Goal: Communication & Community: Answer question/provide support

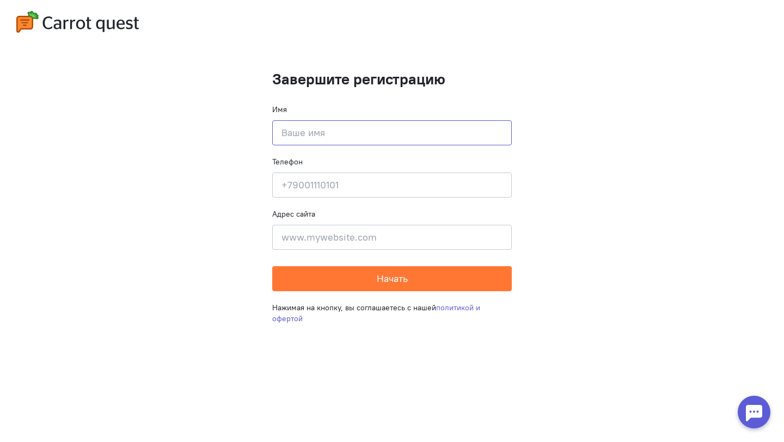
click at [326, 124] on input at bounding box center [391, 132] width 239 height 25
type input "[PERSON_NAME]"
click at [564, 145] on cq-completion-registration "Завершите регистрацию Имя [PERSON_NAME] Телефон Введите свой телефон Адрес сайт…" at bounding box center [392, 221] width 784 height 442
click at [358, 242] on input at bounding box center [391, 237] width 239 height 25
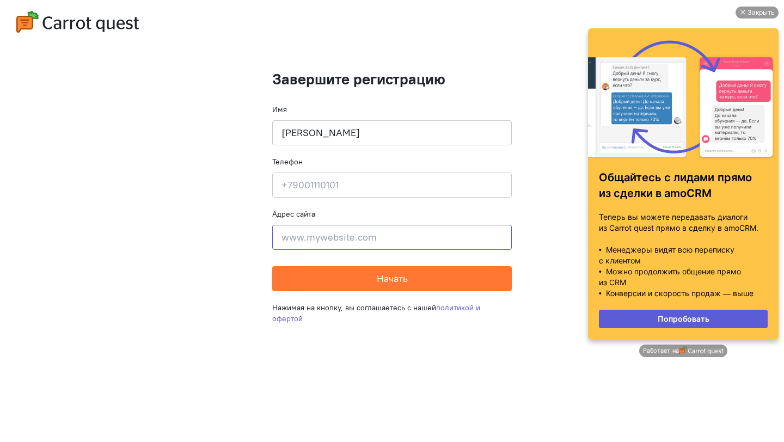
paste input "[URL][DOMAIN_NAME]"
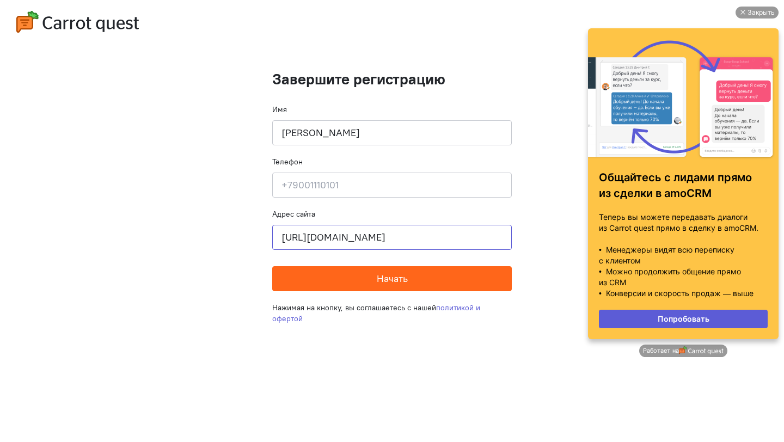
type input "[URL][DOMAIN_NAME]"
click at [387, 282] on span "Начать" at bounding box center [392, 278] width 31 height 13
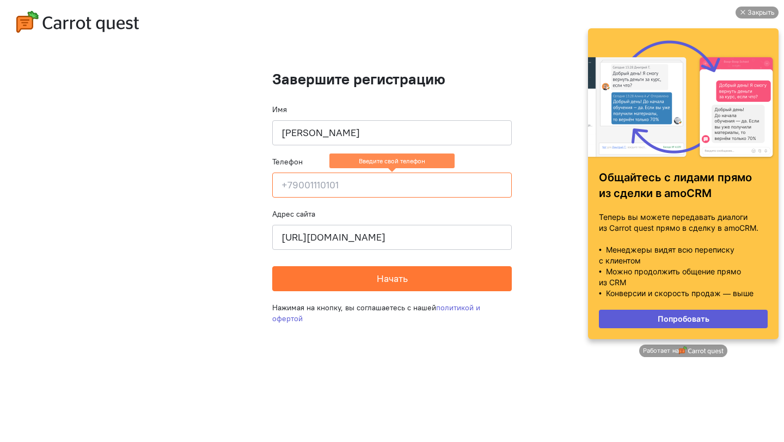
click at [325, 186] on input at bounding box center [391, 185] width 239 height 25
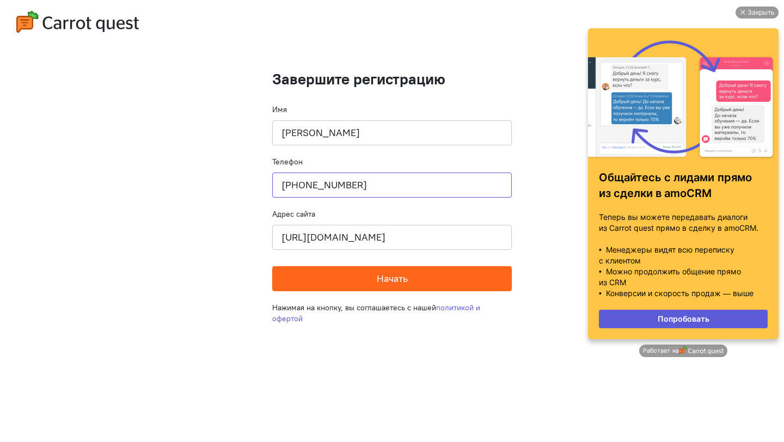
type input "[PHONE_NUMBER]"
click at [355, 275] on button "Начать" at bounding box center [391, 278] width 239 height 25
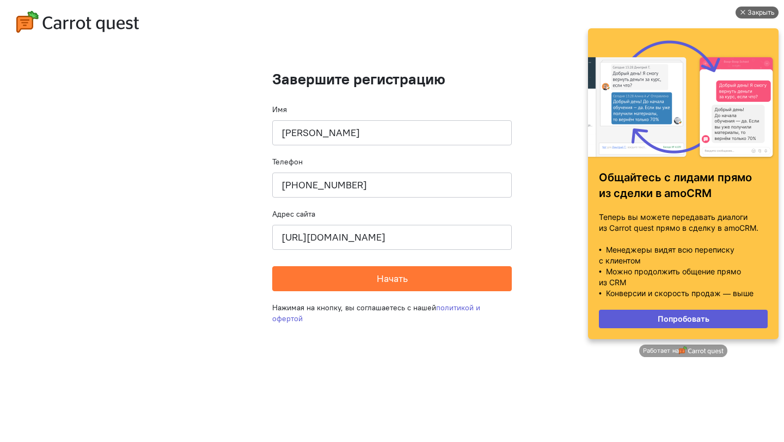
click at [747, 11] on div "Закрыть" at bounding box center [760, 13] width 27 height 12
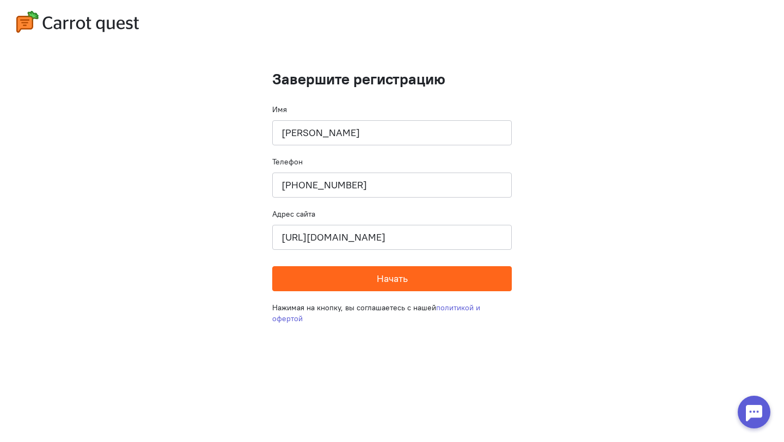
click at [392, 278] on span "Начать" at bounding box center [392, 278] width 31 height 13
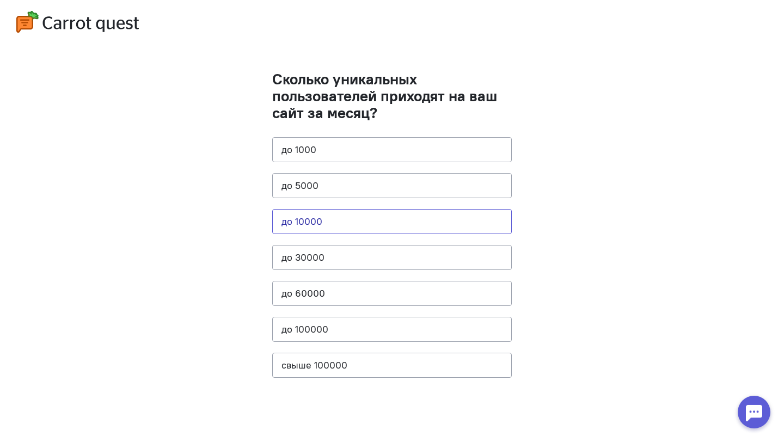
click at [370, 226] on button "до 10000" at bounding box center [391, 221] width 239 height 25
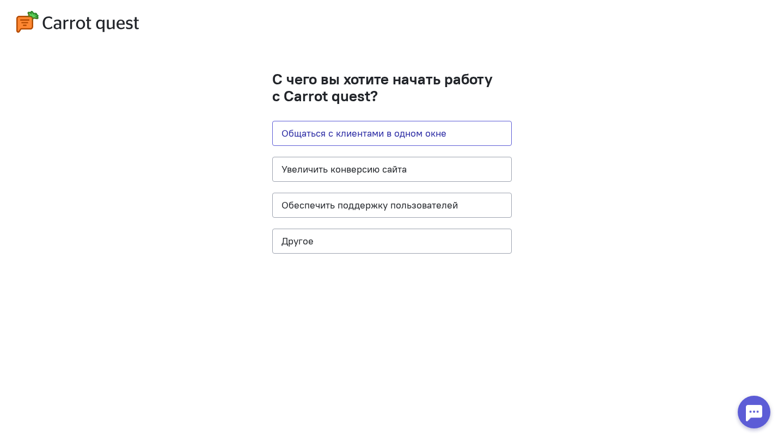
click at [448, 131] on button "Общаться с клиентами в одном окне" at bounding box center [391, 133] width 239 height 25
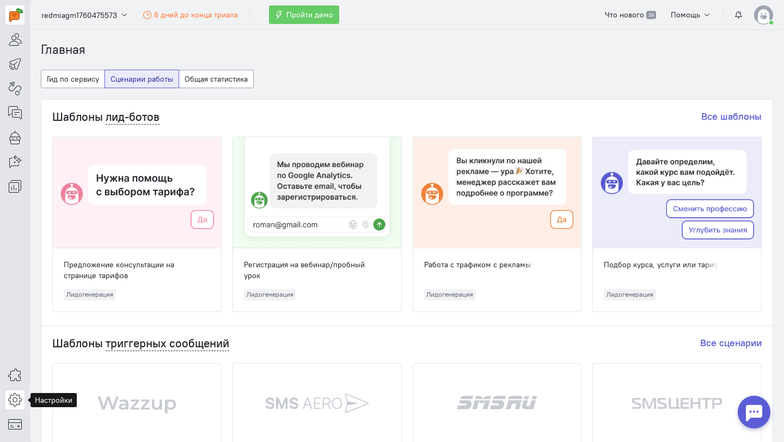
click at [17, 402] on icon at bounding box center [15, 399] width 14 height 13
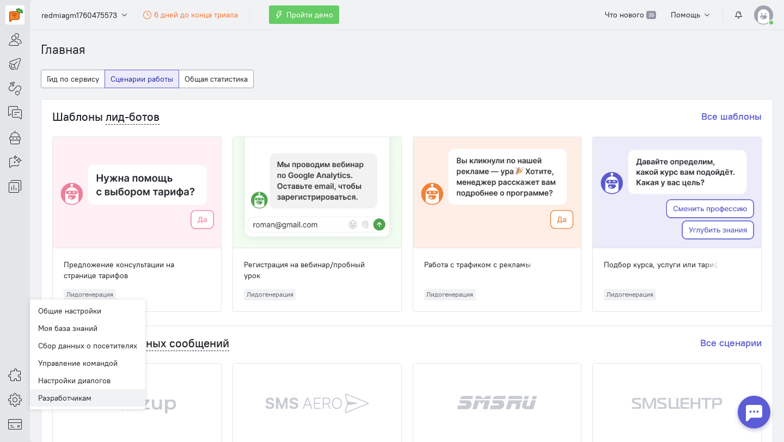
click at [81, 399] on link "Разработчикам" at bounding box center [87, 397] width 115 height 17
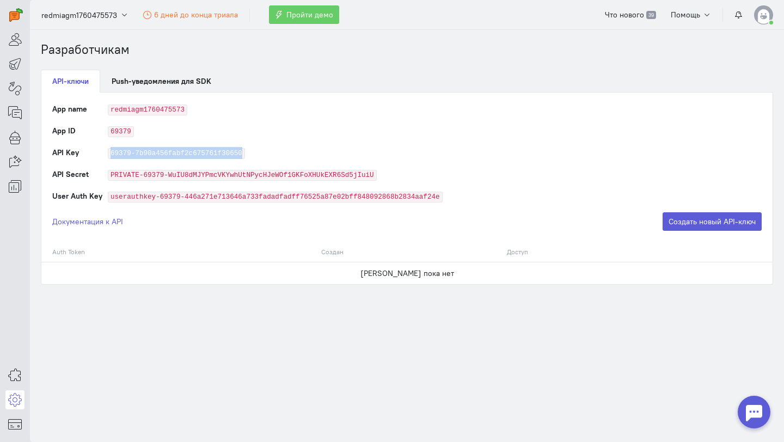
drag, startPoint x: 239, startPoint y: 151, endPoint x: 110, endPoint y: 147, distance: 129.6
click at [110, 148] on code "69379-7b90a456fabf2c675761f30650" at bounding box center [176, 153] width 137 height 11
copy code "69379-7b90a456fabf2c675761f30650"
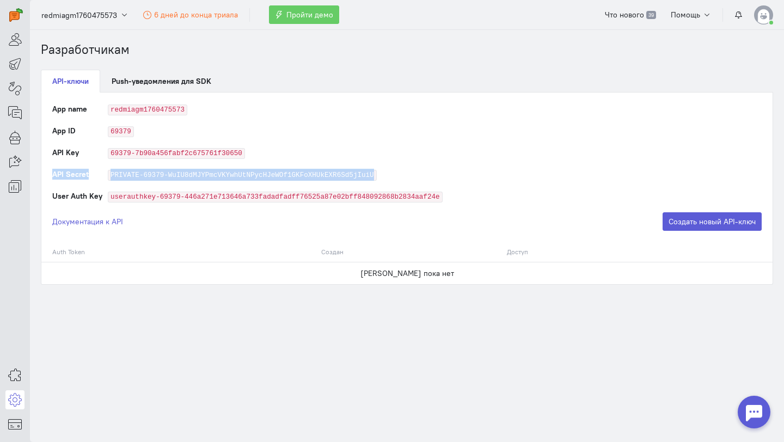
drag, startPoint x: 374, startPoint y: 172, endPoint x: 95, endPoint y: 168, distance: 279.3
click at [95, 169] on tr "API Secret PRIVATE-69379-WuIU8dMJYPmcVKYwhUtNPycHJeWOf1GKFoXHUkEXR6Sd5jIuiU" at bounding box center [406, 180] width 709 height 22
click at [159, 178] on code "PRIVATE-69379-WuIU8dMJYPmcVKYwhUtNPycHJeWOf1GKFoXHUkEXR6Sd5jIuiU" at bounding box center [242, 175] width 269 height 11
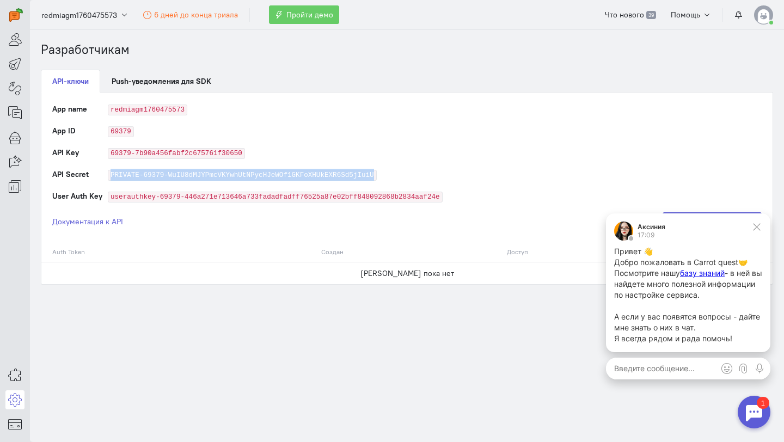
drag, startPoint x: 372, startPoint y: 172, endPoint x: 108, endPoint y: 172, distance: 263.4
click at [108, 172] on code "PRIVATE-69379-WuIU8dMJYPmcVKYwhUtNPycHJeWOf1GKFoXHUkEXR6Sd5jIuiU" at bounding box center [242, 175] width 269 height 11
copy code "PRIVATE-69379-WuIU8dMJYPmcVKYwhUtNPycHJeWOf1GKFoXHUkEXR6Sd5jIuiU"
click at [265, 189] on td "PRIVATE-69379-WuIU8dMJYPmcVKYwhUtNPycHJeWOf1GKFoXHUkEXR6Sd5jIuiU" at bounding box center [435, 180] width 654 height 22
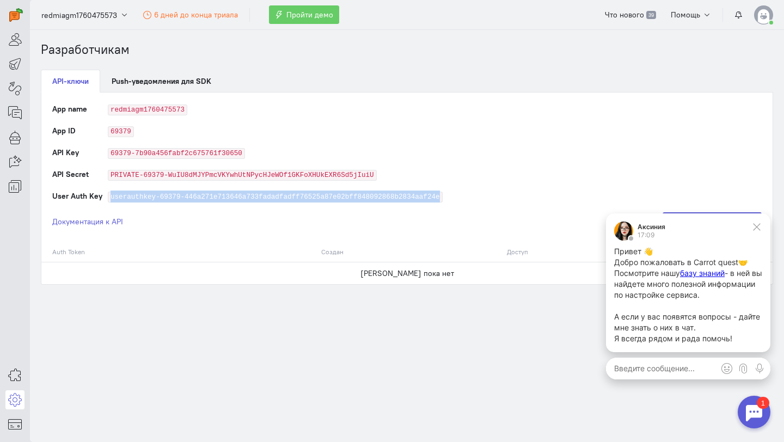
drag, startPoint x: 440, startPoint y: 196, endPoint x: 110, endPoint y: 195, distance: 329.9
click at [110, 195] on code "userauthkey-69379-446a271e713646a733fadadfadff76525a87e02bff848092868b2834aaf24e" at bounding box center [275, 197] width 335 height 11
copy code "userauthkey-69379-446a271e713646a733fadadfadff76525a87e02bff848092868b2834aaf24e"
click at [14, 64] on icon at bounding box center [15, 63] width 14 height 13
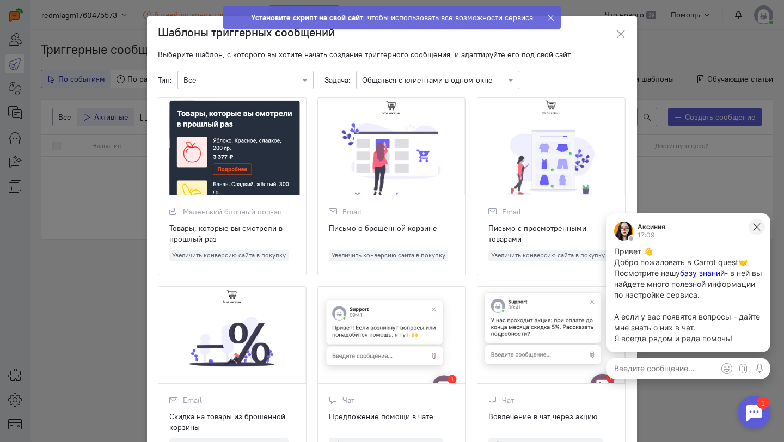
click at [756, 229] on icon at bounding box center [757, 227] width 10 height 10
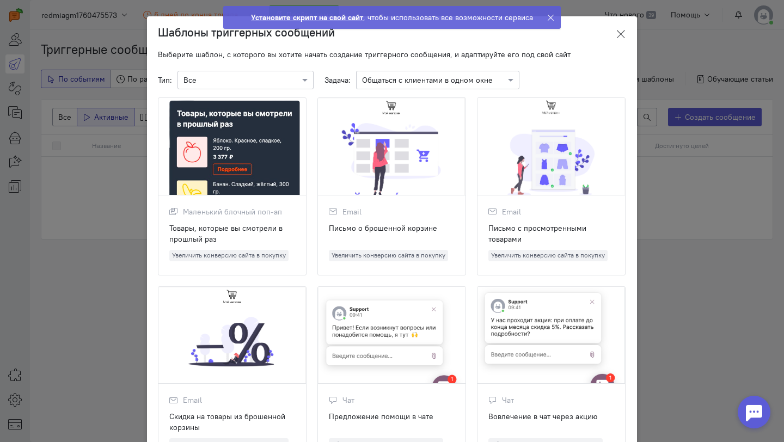
click at [622, 33] on icon at bounding box center [620, 34] width 11 height 11
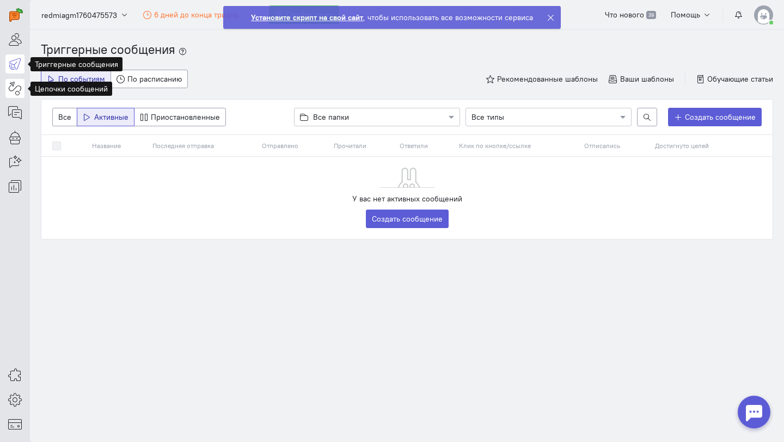
click at [17, 88] on icon at bounding box center [15, 88] width 14 height 13
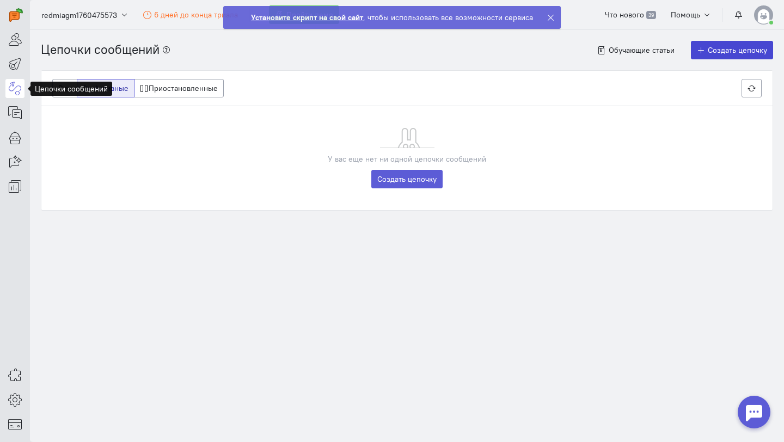
click at [715, 50] on span "Создать цепочку" at bounding box center [737, 50] width 59 height 10
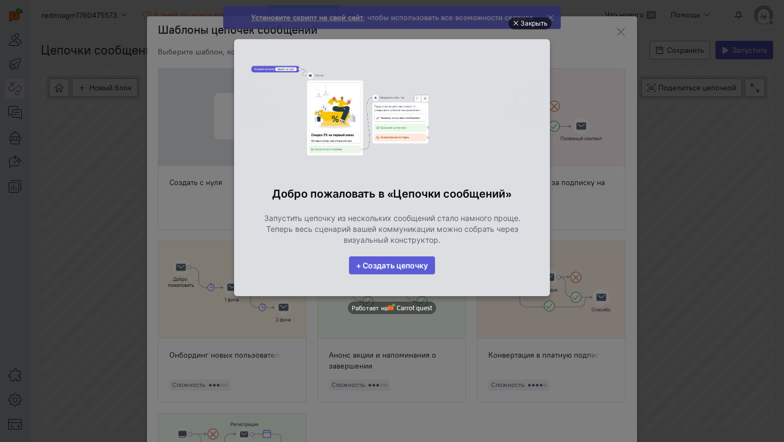
click at [521, 24] on div "Закрыть" at bounding box center [533, 23] width 27 height 12
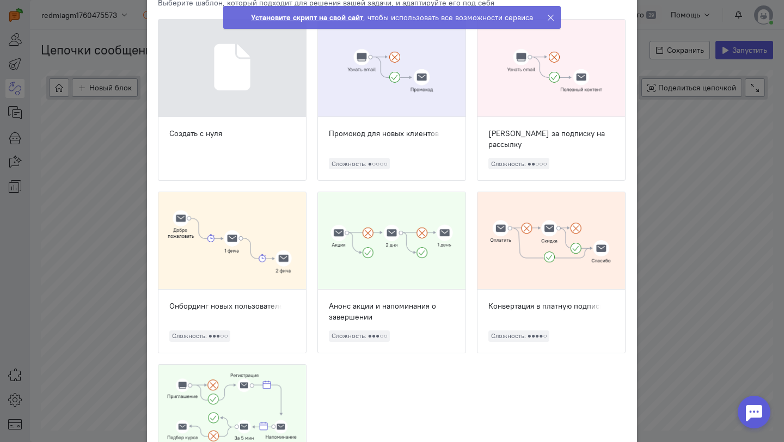
scroll to position [50, 0]
click at [675, 142] on ngb-modal-window "Шаблоны цепочек сообщений Выберите шаблон, который подходит для решения вашей з…" at bounding box center [392, 221] width 784 height 442
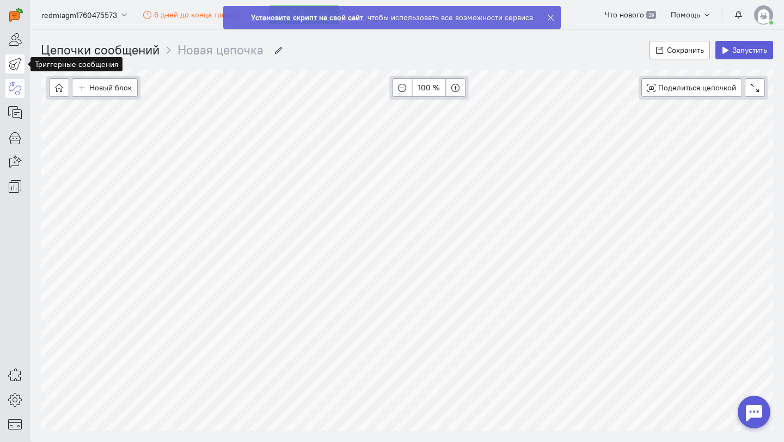
click at [10, 66] on icon at bounding box center [15, 63] width 14 height 13
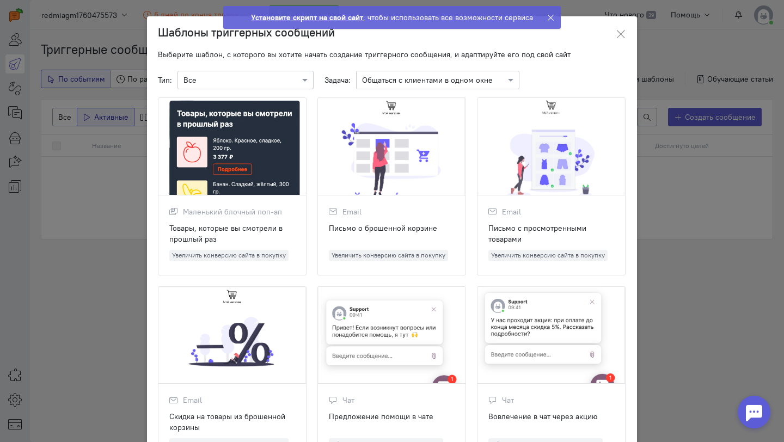
click at [467, 78] on input "text" at bounding box center [427, 79] width 130 height 11
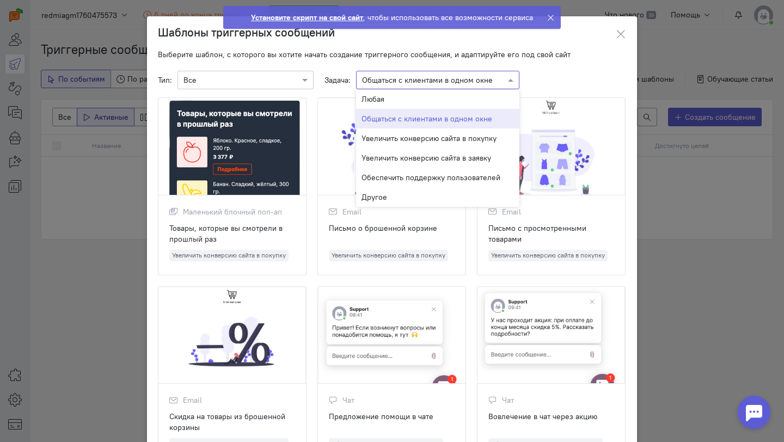
click at [583, 76] on div "Тип: × Все Задача: × Общаться с клиентами в одном окне Любая Общаться с клиента…" at bounding box center [392, 80] width 468 height 19
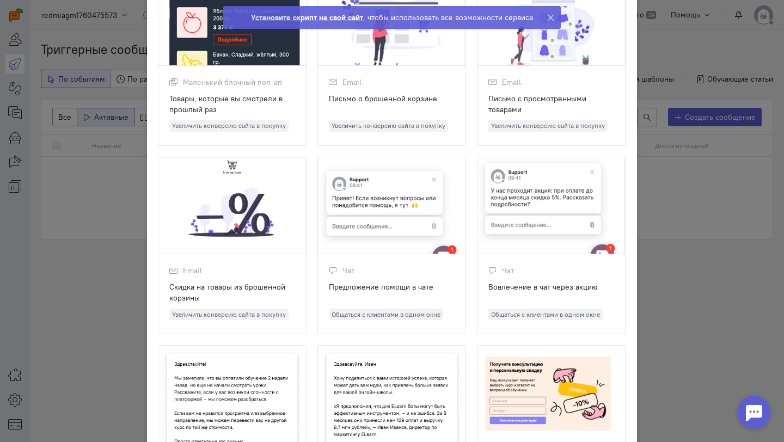
scroll to position [133, 0]
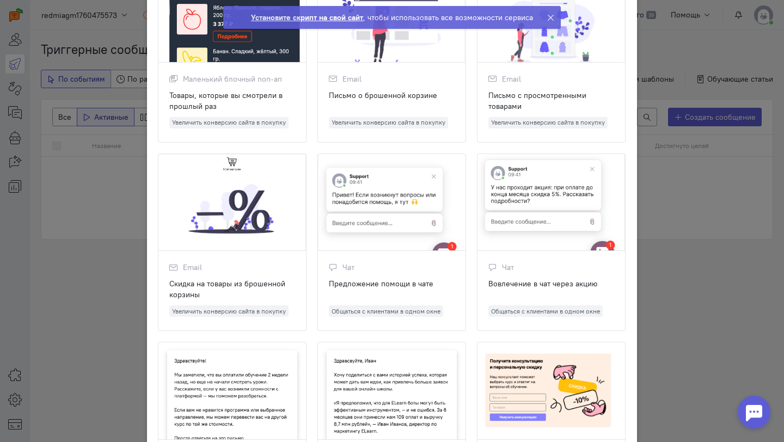
click at [386, 198] on div at bounding box center [392, 202] width 148 height 97
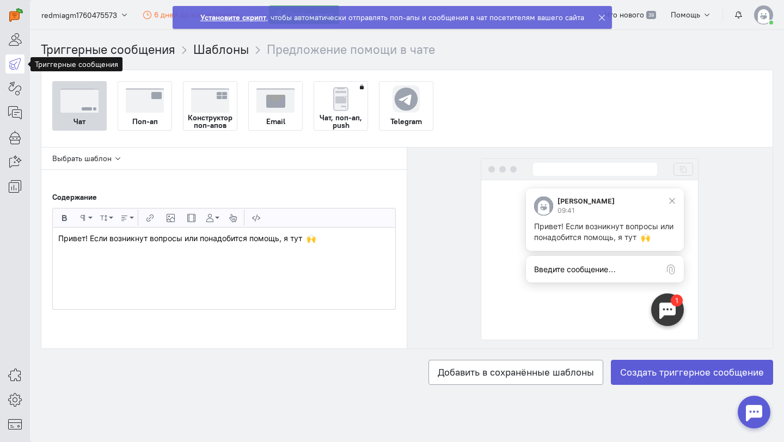
click at [323, 240] on p "Привет! Если возникнут вопросы или понадобится помощь, я тут 🙌" at bounding box center [223, 238] width 331 height 11
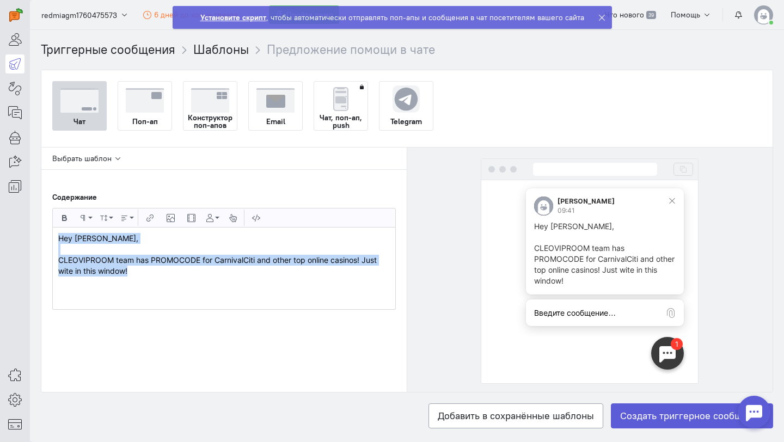
copy p "Hey [PERSON_NAME], CLEOVIPROOM team has PROMOCODE for CarnivalCiti and other to…"
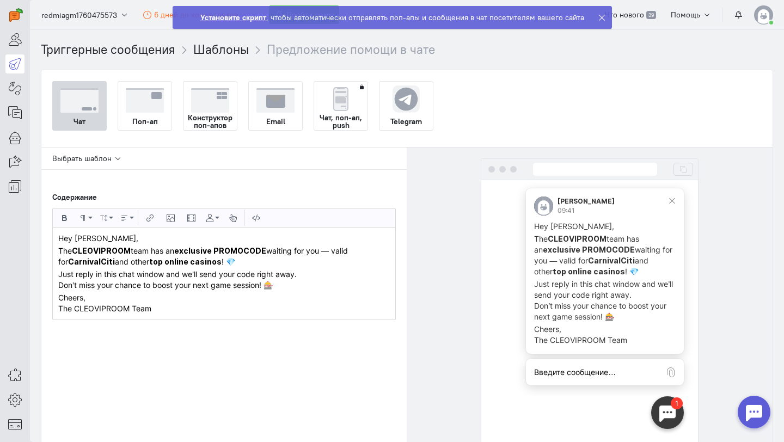
click at [116, 241] on p "Hey [PERSON_NAME]," at bounding box center [223, 238] width 331 height 11
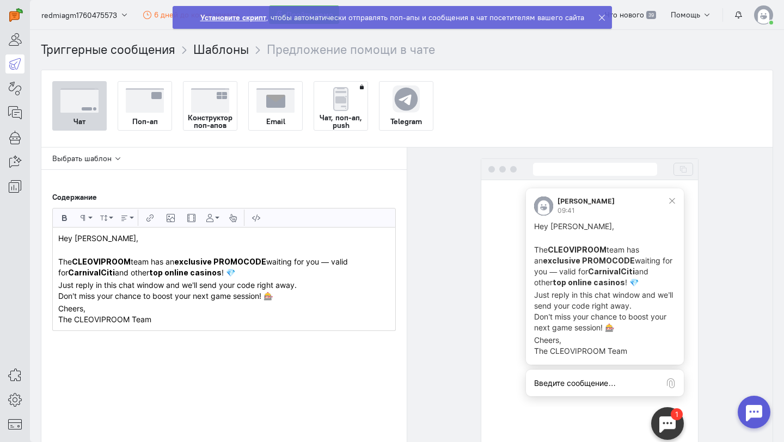
click at [251, 271] on p "The CLEOVIPROOM team has an exclusive PROMOCODE waiting for you — valid for Car…" at bounding box center [223, 267] width 331 height 22
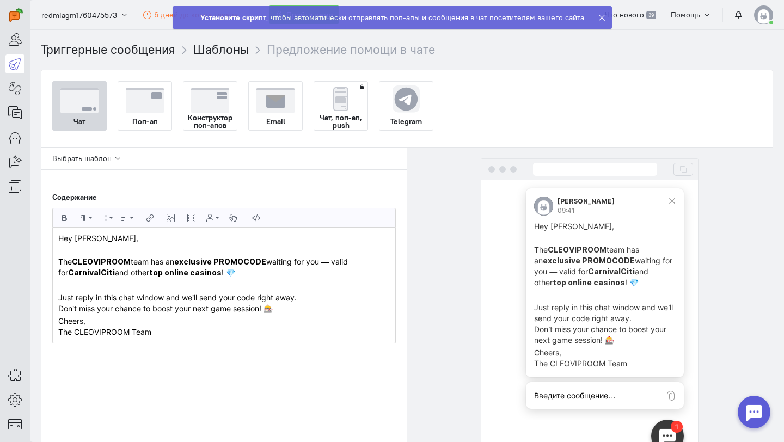
click at [316, 308] on p "Just reply in this chat window and we’ll send your code right away. Don’t miss …" at bounding box center [223, 303] width 331 height 22
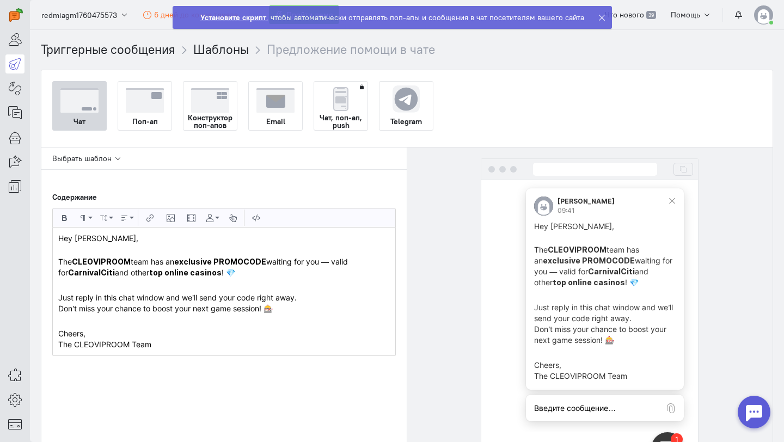
click at [93, 239] on p "Hey [PERSON_NAME]," at bounding box center [223, 244] width 331 height 22
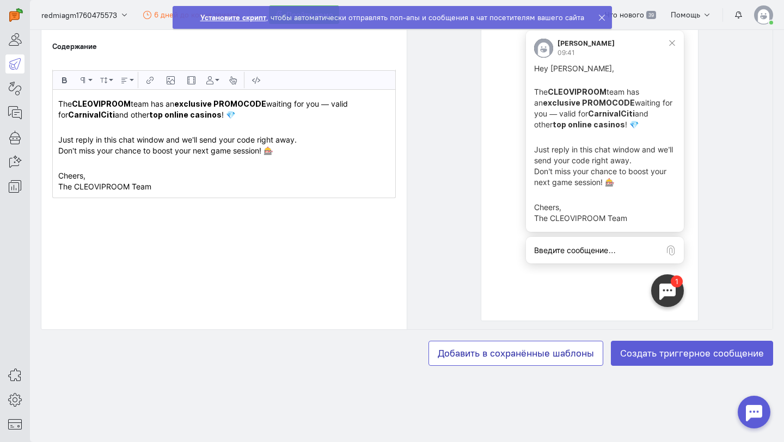
click at [574, 350] on button "Добавить в сохранённые шаблоны" at bounding box center [515, 353] width 175 height 25
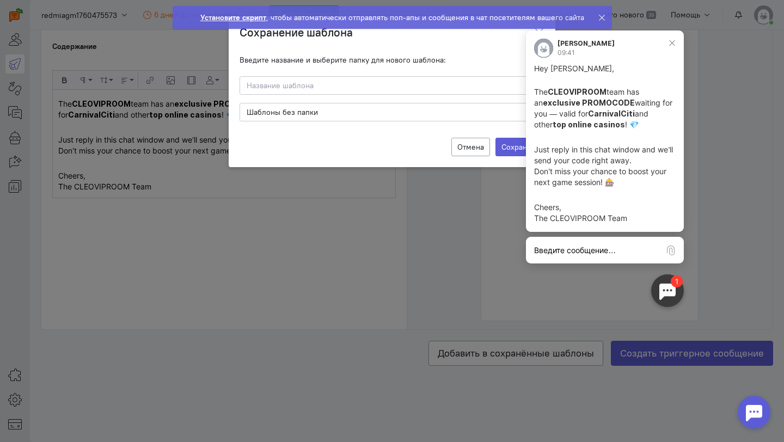
click at [674, 42] on span at bounding box center [671, 43] width 6 height 6
click at [386, 88] on input at bounding box center [391, 85] width 305 height 19
type input "1"
click at [507, 148] on label "Сохранить" at bounding box center [519, 147] width 49 height 19
click at [0, 0] on input "Сохранить" at bounding box center [0, 0] width 0 height 0
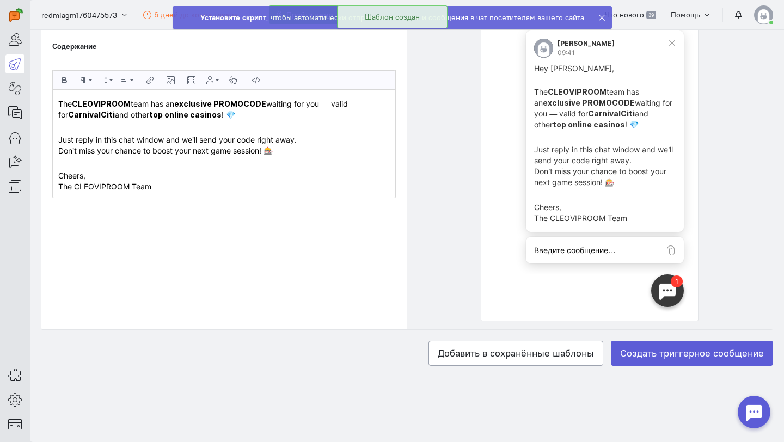
click at [233, 16] on strong "Установите скрипт" at bounding box center [233, 18] width 66 height 10
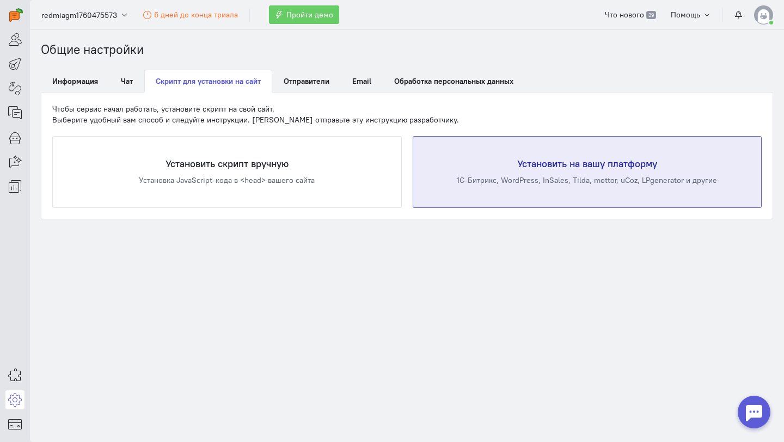
click at [531, 156] on div "Установить на вашу платформу 1С-Битрикс, WordPress, InSales, Tilda, mottor, uCo…" at bounding box center [587, 172] width 348 height 71
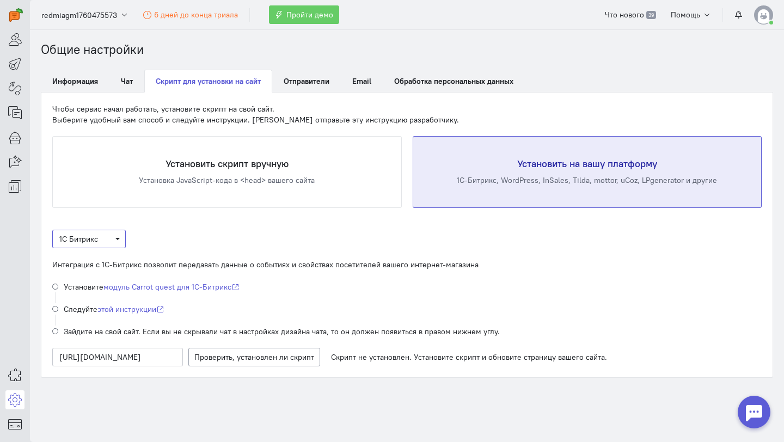
click at [113, 242] on span "1С Битрикс" at bounding box center [88, 239] width 59 height 11
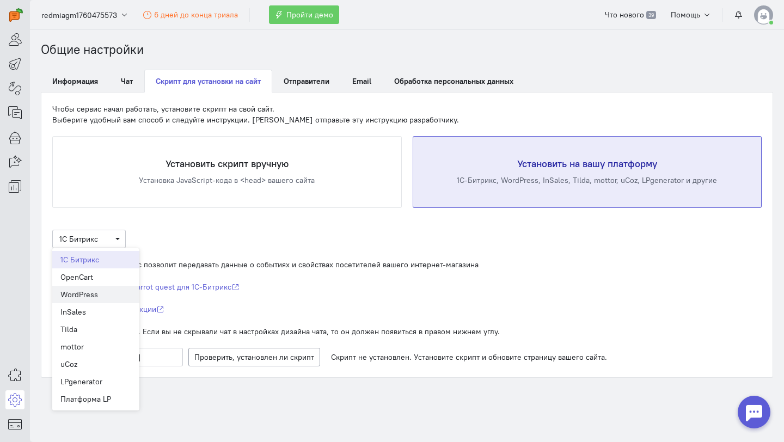
click at [110, 294] on div "WordPress" at bounding box center [95, 294] width 71 height 11
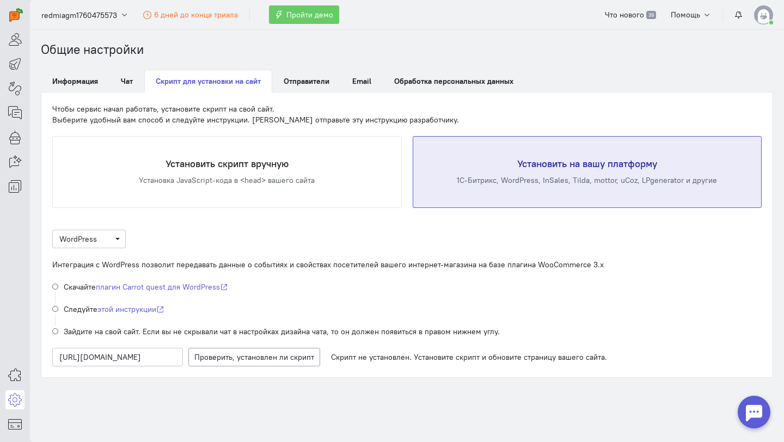
scroll to position [7, 0]
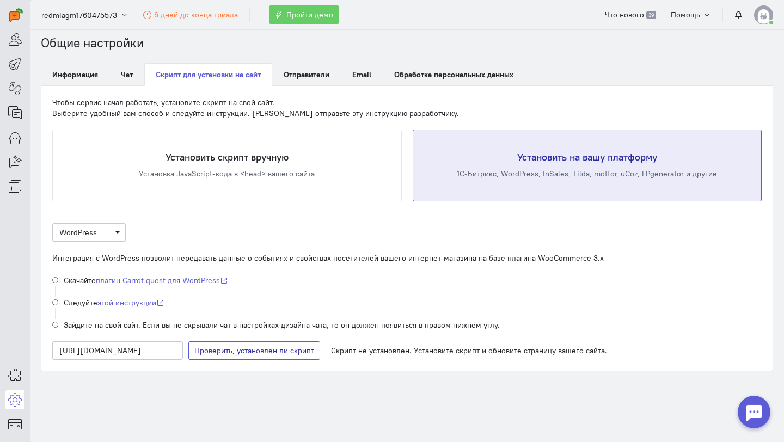
click at [294, 349] on span "Проверяем наличие скрипта" at bounding box center [260, 351] width 102 height 10
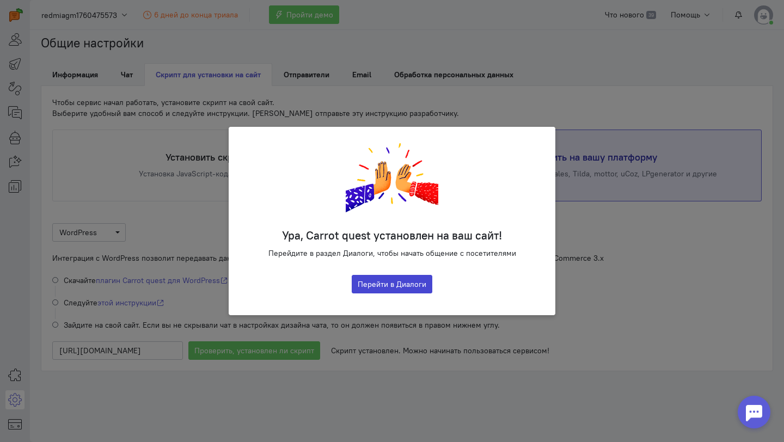
click at [406, 286] on button "Перейти в Диалоги" at bounding box center [392, 284] width 81 height 19
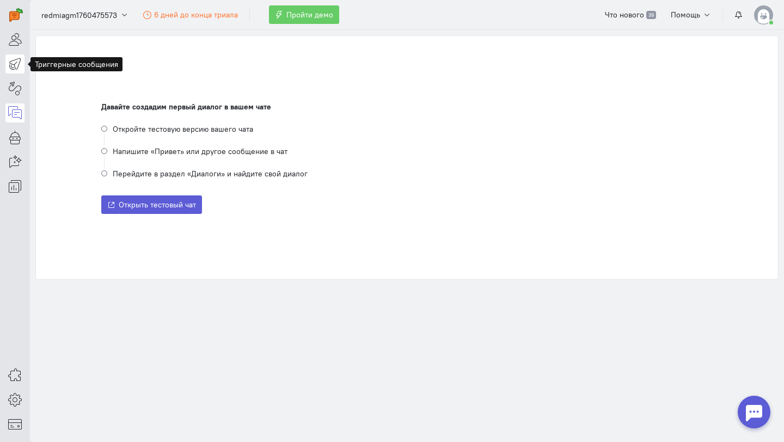
click at [12, 66] on icon at bounding box center [15, 63] width 14 height 13
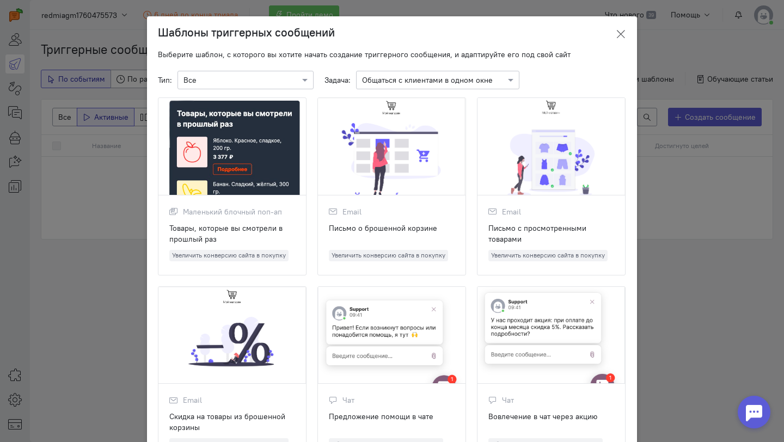
click at [622, 34] on icon at bounding box center [620, 34] width 11 height 11
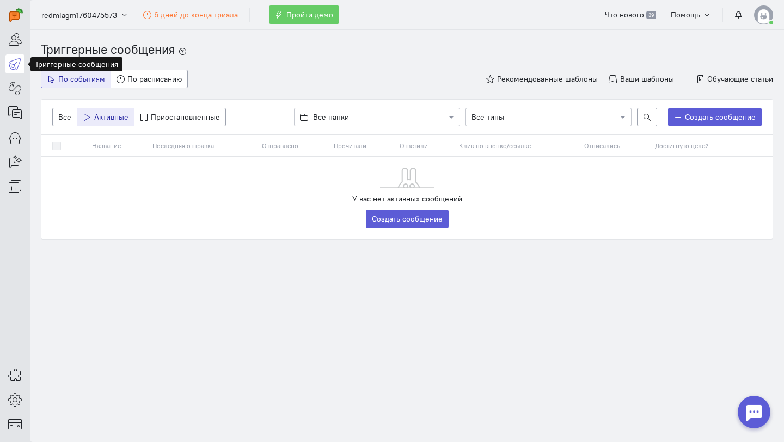
click at [235, 238] on div "У вас нет активных сообщений Создать сообщение" at bounding box center [406, 198] width 731 height 82
click at [650, 79] on span "Ваши шаблоны" at bounding box center [647, 79] width 54 height 10
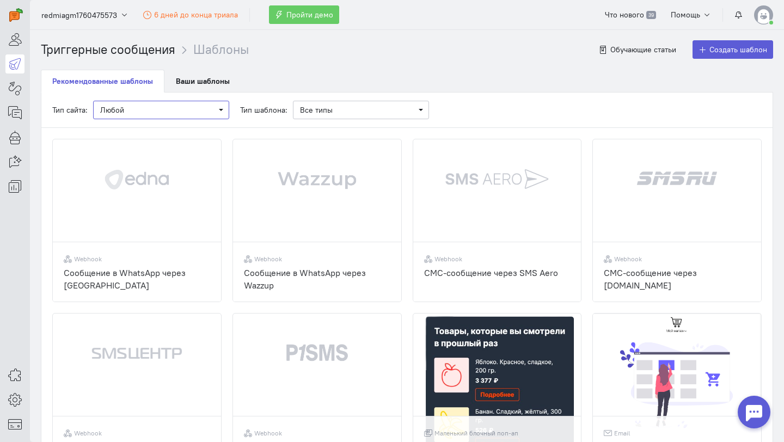
click at [205, 107] on span "Любой" at bounding box center [157, 110] width 114 height 11
click at [334, 119] on span "Выберите тип шаблона Все типы" at bounding box center [361, 110] width 136 height 19
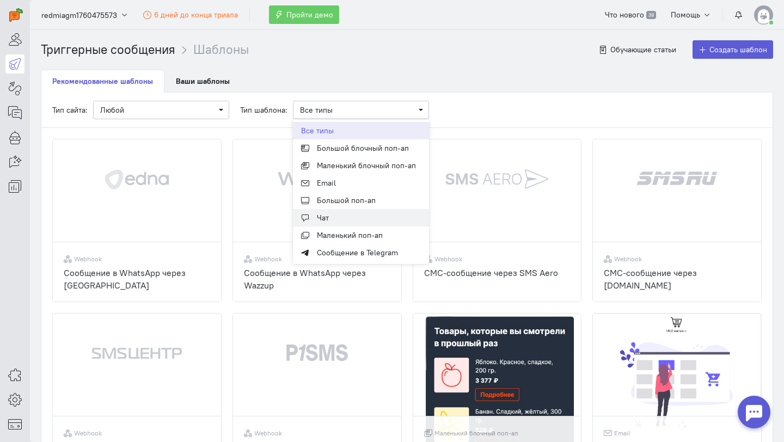
click at [354, 217] on span "Чат" at bounding box center [361, 217] width 136 height 17
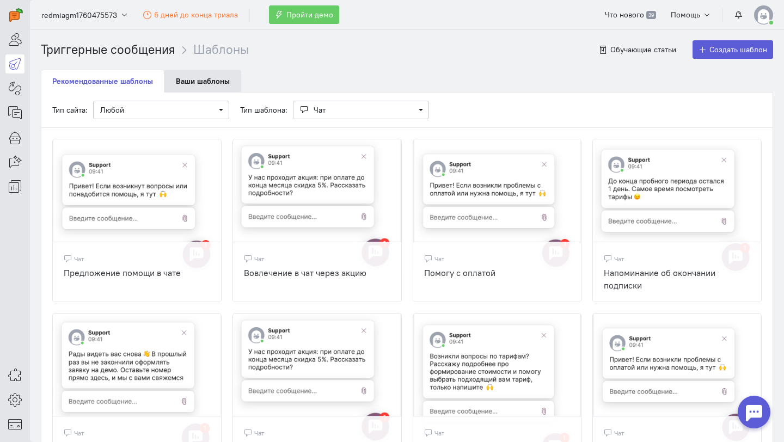
click at [188, 82] on link "Ваши шаблоны" at bounding box center [202, 81] width 77 height 23
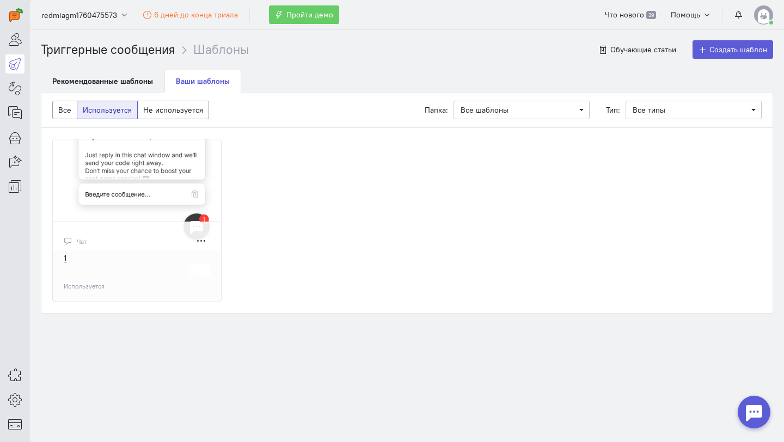
click at [130, 245] on div "Чат" at bounding box center [137, 241] width 146 height 16
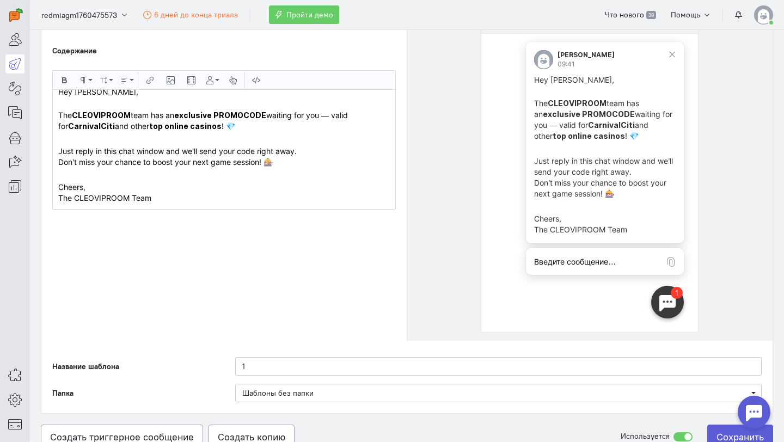
scroll to position [236, 0]
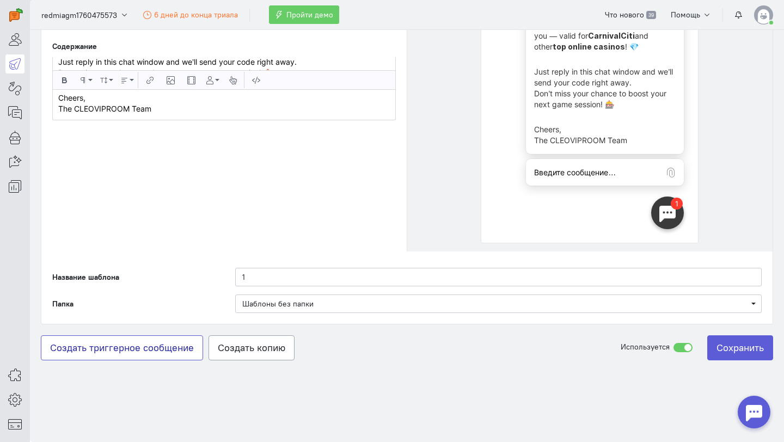
click at [168, 348] on link "Создать триггерное сообщение" at bounding box center [122, 347] width 162 height 25
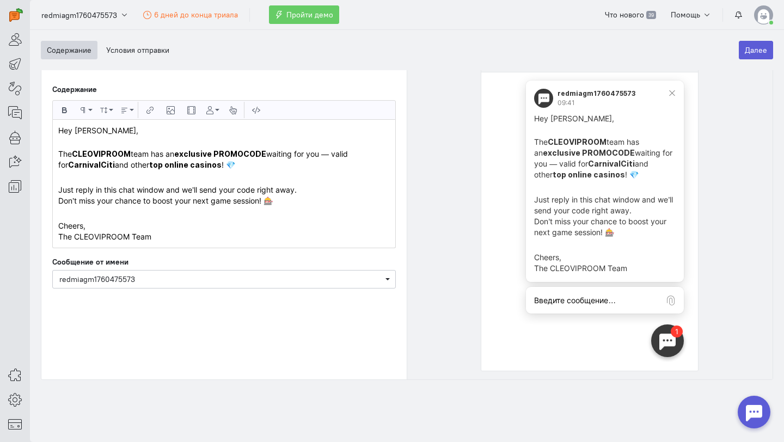
scroll to position [171, 0]
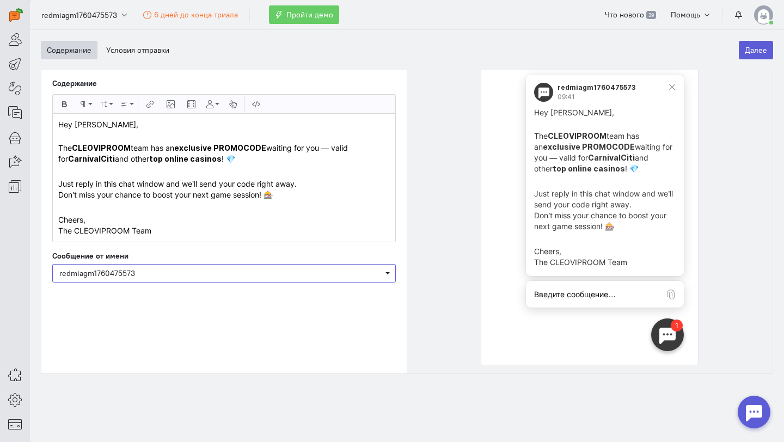
click at [230, 272] on span "redmiagm1760475573" at bounding box center [223, 273] width 329 height 11
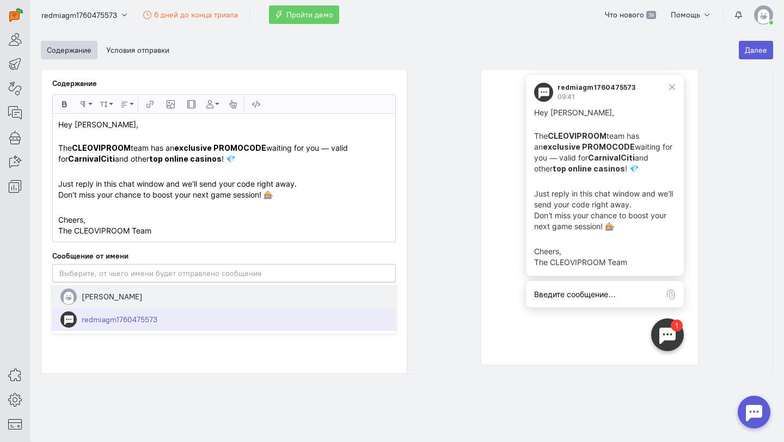
click at [128, 292] on span "[PERSON_NAME]" at bounding box center [223, 296] width 343 height 23
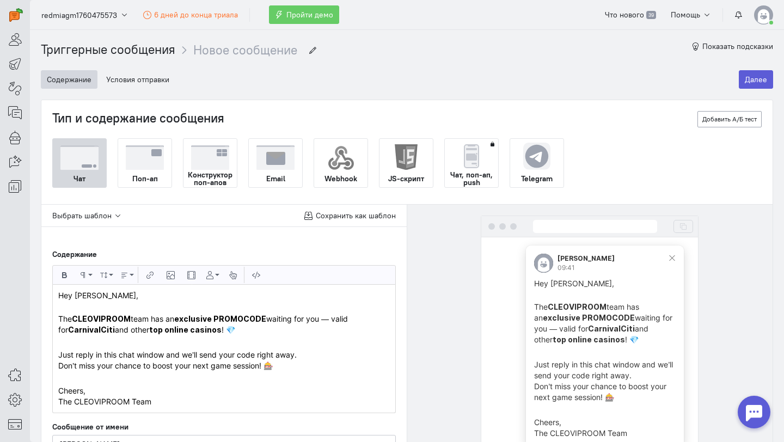
scroll to position [2, 0]
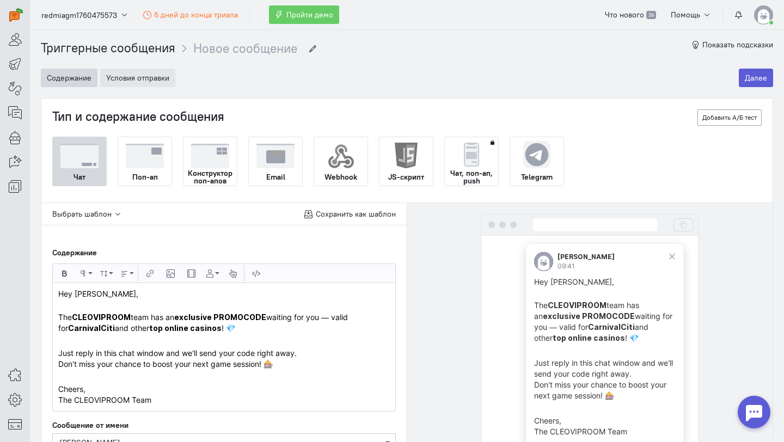
click at [150, 70] on button "Условия отправки" at bounding box center [137, 78] width 75 height 19
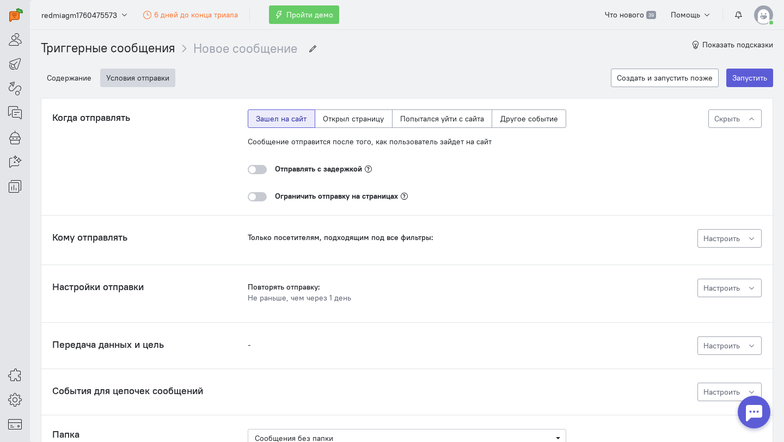
scroll to position [0, 0]
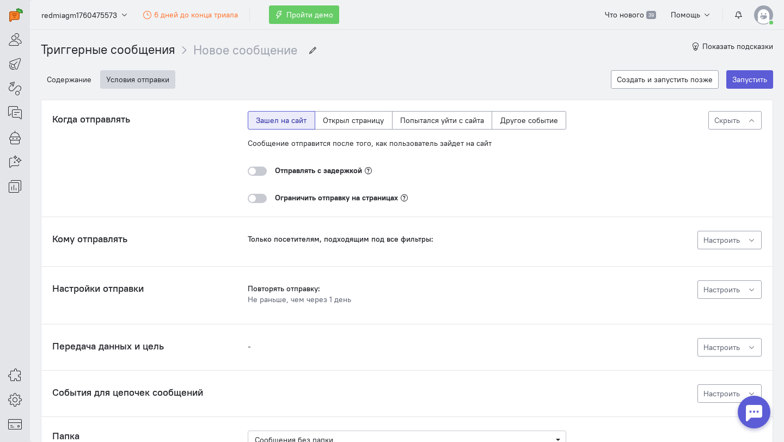
click at [260, 173] on div at bounding box center [257, 171] width 19 height 9
click at [0, 0] on input "checkbox" at bounding box center [0, 0] width 0 height 0
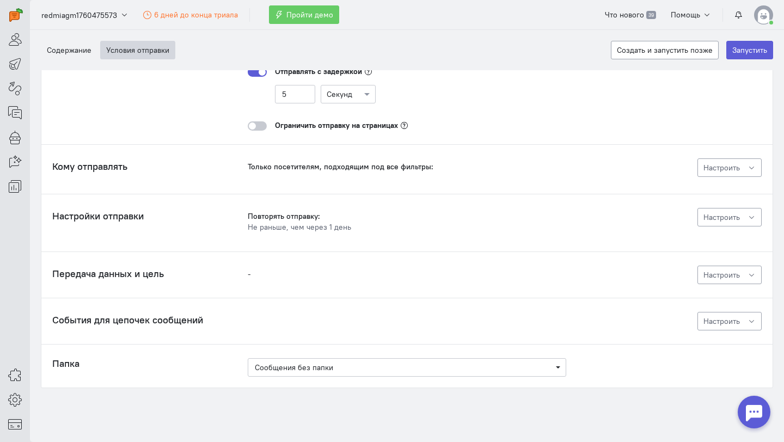
scroll to position [99, 0]
click at [750, 44] on button "Запустить" at bounding box center [749, 50] width 47 height 19
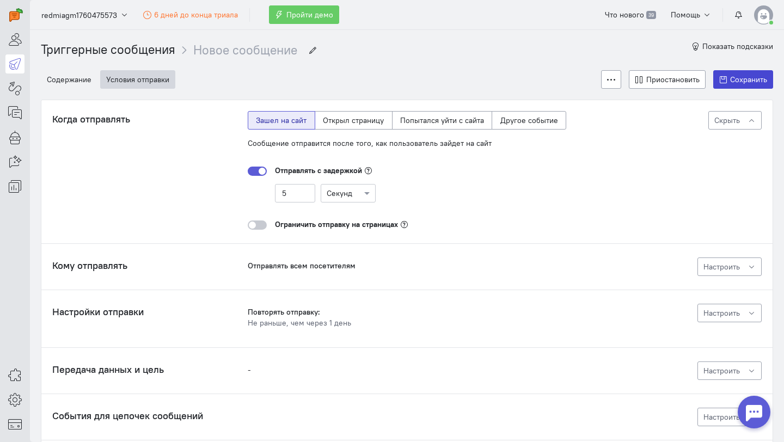
click at [746, 84] on button "Сохранить" at bounding box center [743, 79] width 60 height 19
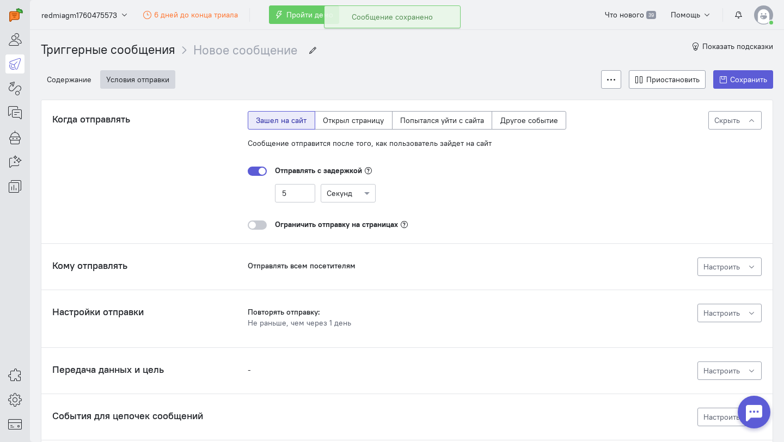
scroll to position [113, 0]
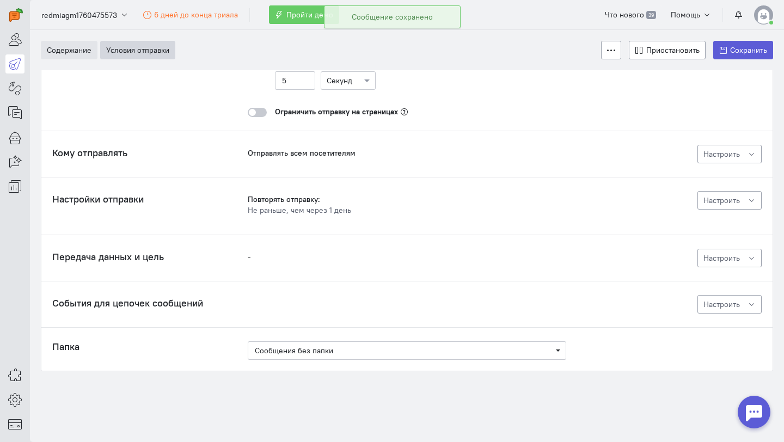
click at [59, 54] on button "Содержание" at bounding box center [69, 50] width 57 height 19
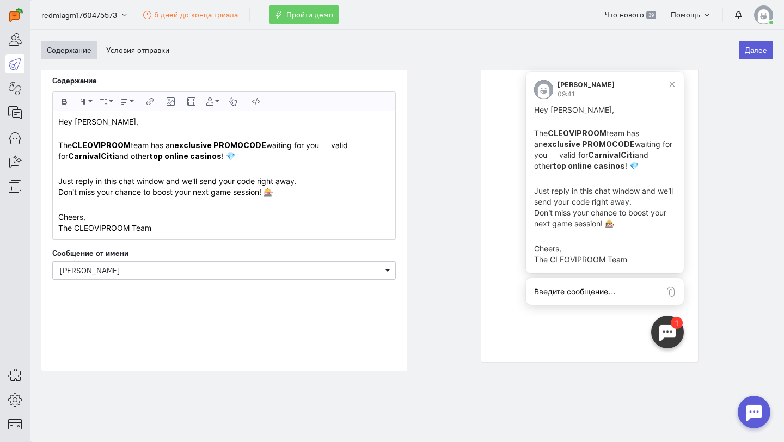
scroll to position [0, 0]
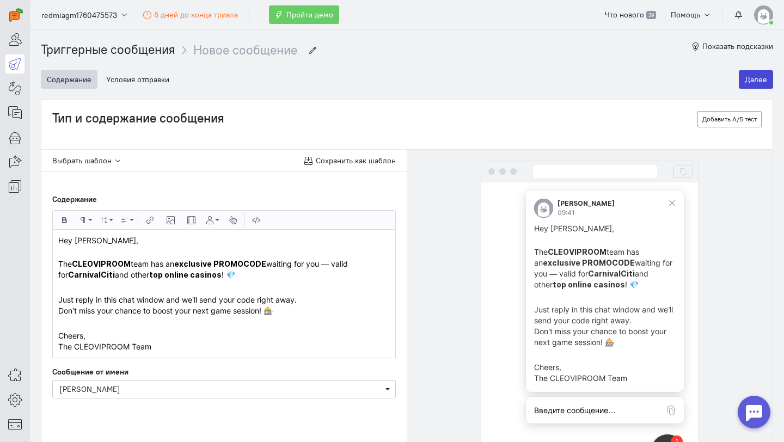
click at [765, 81] on button "Далее" at bounding box center [756, 79] width 34 height 19
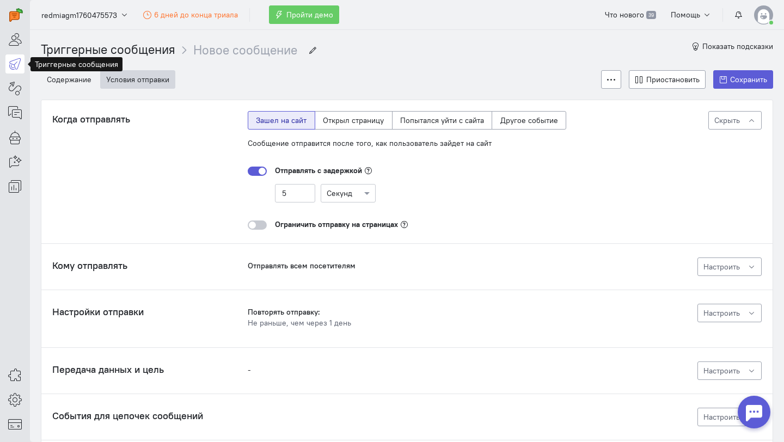
click at [11, 59] on icon at bounding box center [15, 63] width 14 height 13
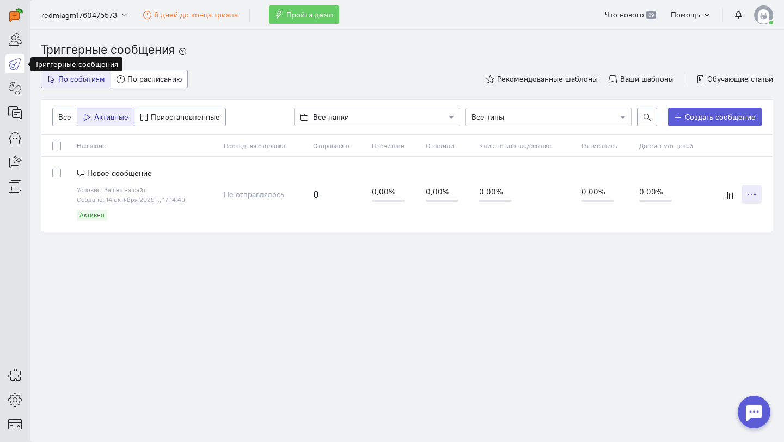
click at [750, 193] on icon "button" at bounding box center [751, 195] width 8 height 8
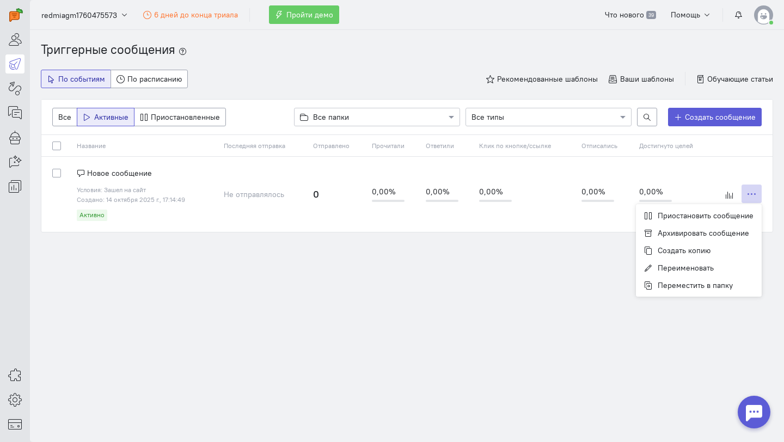
click at [531, 440] on section "Триггерные сообщения По событиям По расписанию Рекомендованные шаблоны Ваши шаб…" at bounding box center [407, 236] width 754 height 412
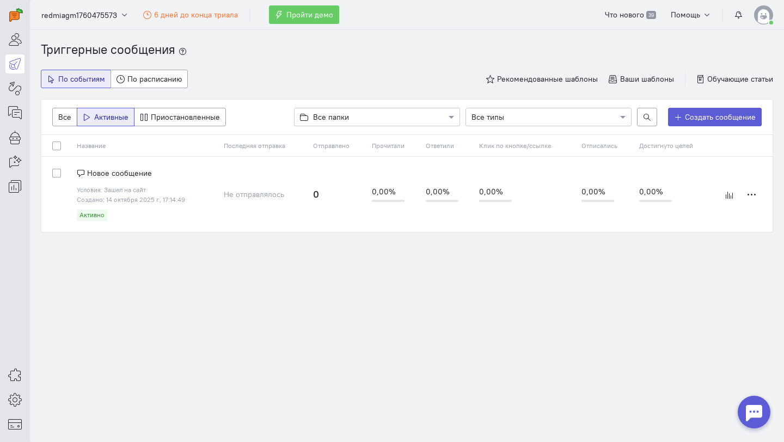
click at [128, 173] on span "Новое сообщение" at bounding box center [119, 173] width 65 height 10
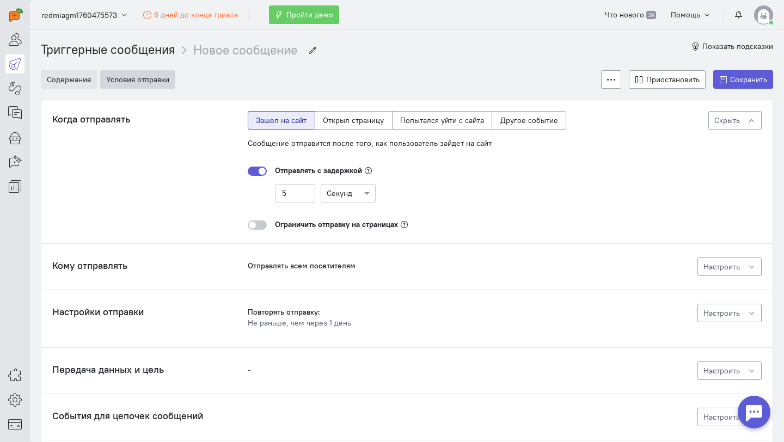
click at [51, 80] on button "Содержание" at bounding box center [69, 79] width 57 height 19
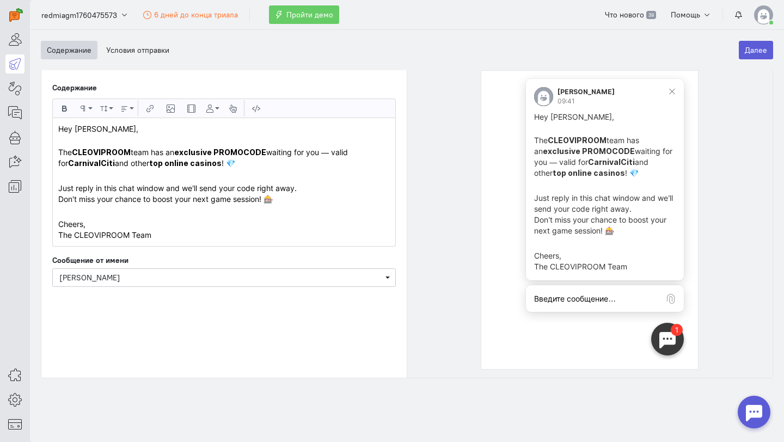
scroll to position [112, 0]
click at [311, 200] on p "Just reply in this chat window and we’ll send your code right away. Don’t miss …" at bounding box center [223, 194] width 331 height 22
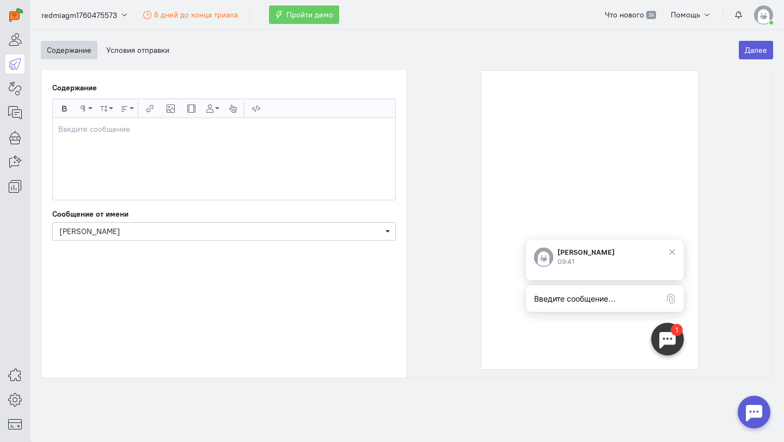
scroll to position [0, 0]
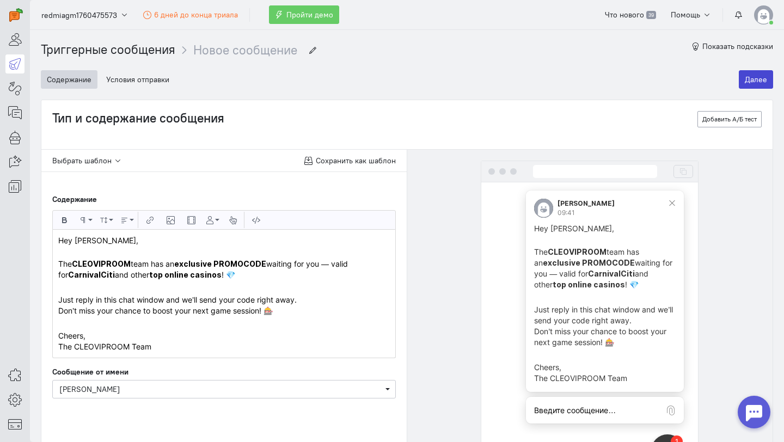
click at [762, 82] on button "Далее" at bounding box center [756, 79] width 34 height 19
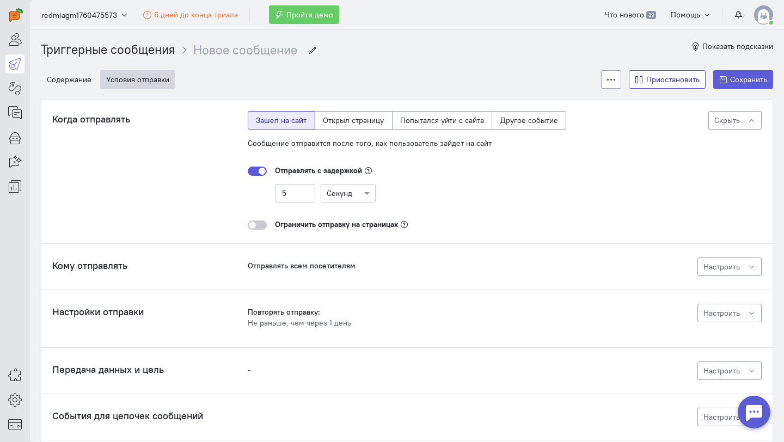
click at [692, 84] on span "Приостановить" at bounding box center [672, 80] width 53 height 10
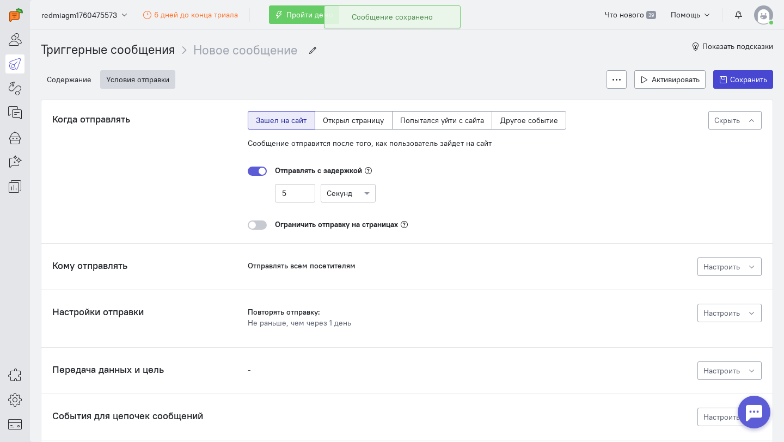
click at [732, 77] on span "Сохранить" at bounding box center [748, 80] width 37 height 10
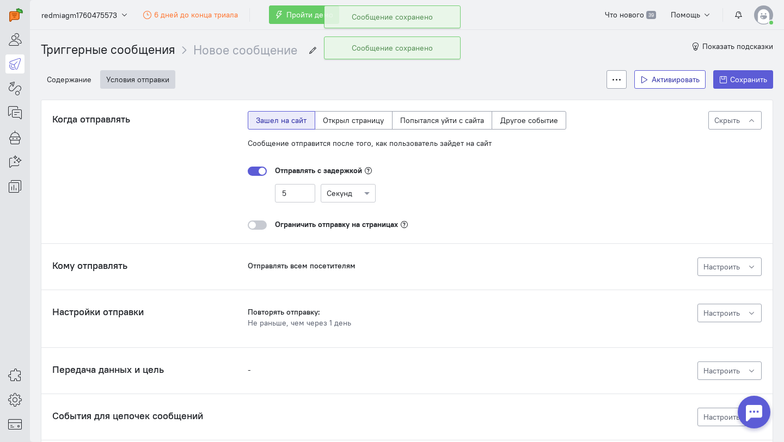
click at [669, 79] on span "Активировать" at bounding box center [676, 80] width 48 height 10
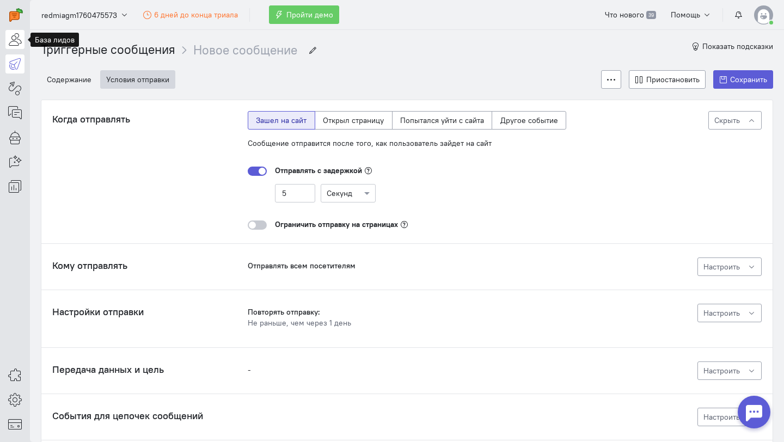
click at [13, 41] on icon at bounding box center [15, 39] width 14 height 13
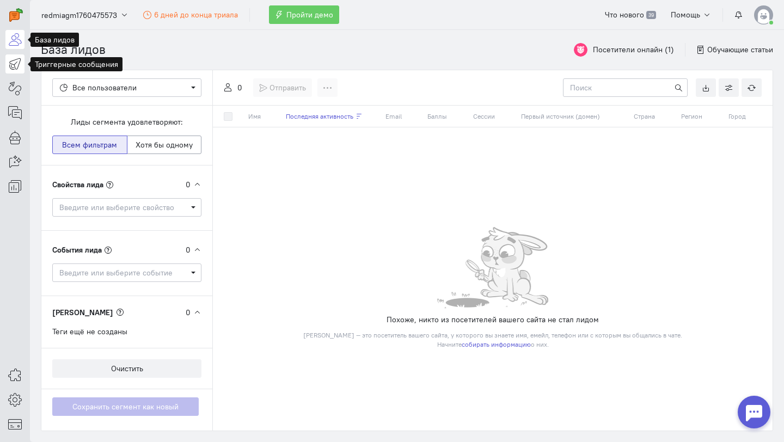
click at [11, 66] on icon at bounding box center [15, 63] width 14 height 13
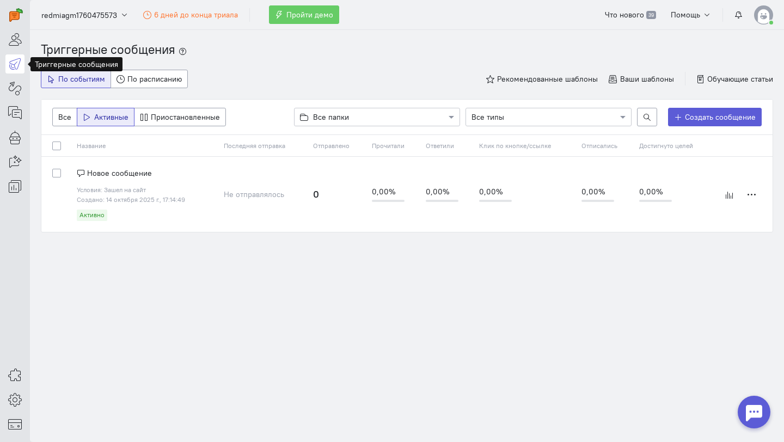
click at [124, 171] on span "Новое сообщение" at bounding box center [119, 173] width 65 height 10
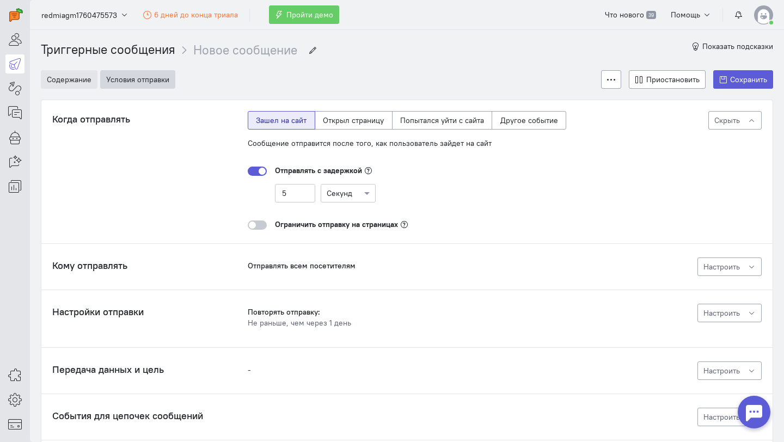
click at [53, 84] on button "Содержание" at bounding box center [69, 79] width 57 height 19
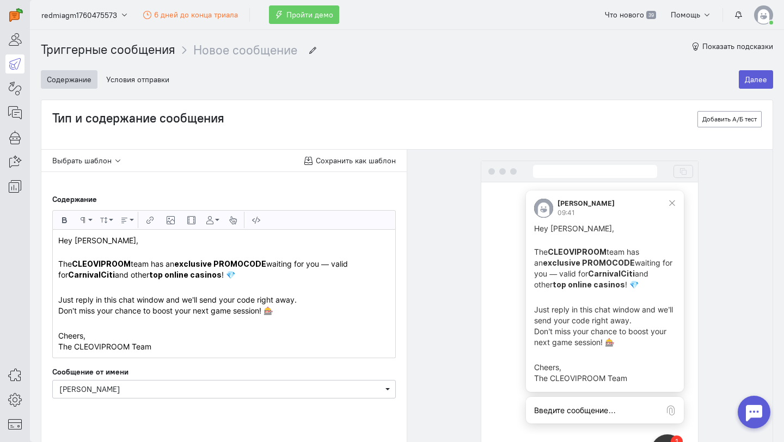
click at [153, 299] on p "Just reply in this chat window and we’ll send your code right away. Don’t miss …" at bounding box center [223, 305] width 331 height 22
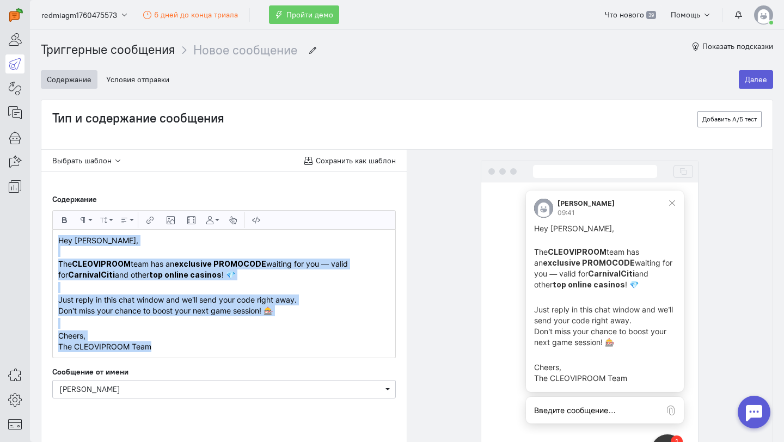
copy div "Hey [PERSON_NAME], The CLEOVIPROOM team has an exclusive PROMOCODE waiting for …"
click at [761, 75] on button "Далее" at bounding box center [756, 79] width 34 height 19
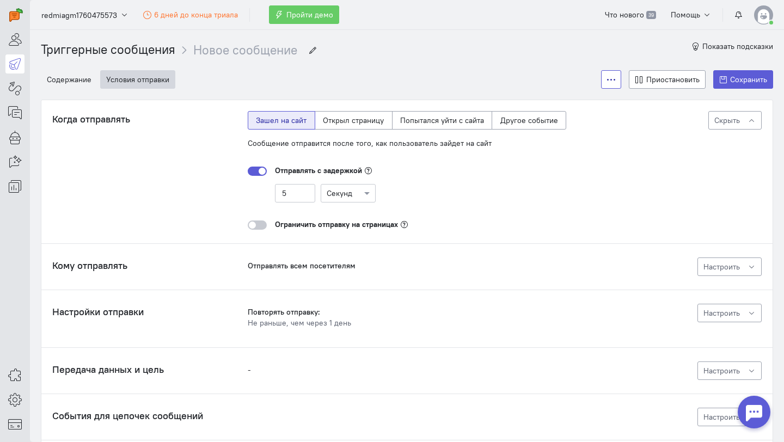
click at [611, 81] on icon at bounding box center [611, 80] width 8 height 8
click at [663, 83] on span "Приостановить" at bounding box center [672, 80] width 53 height 10
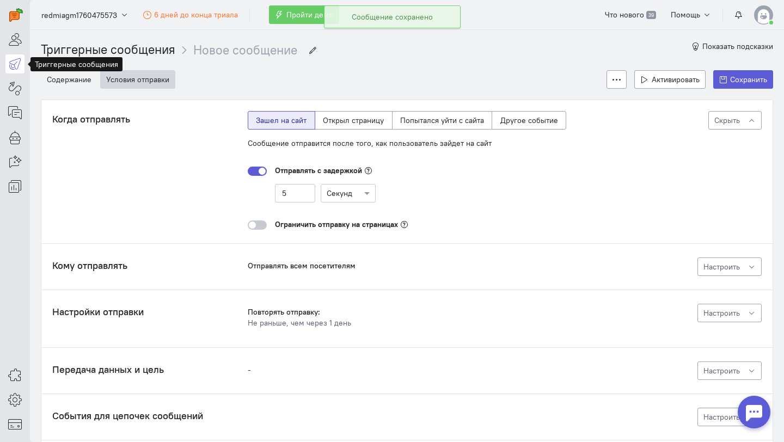
click at [19, 62] on icon at bounding box center [15, 63] width 14 height 13
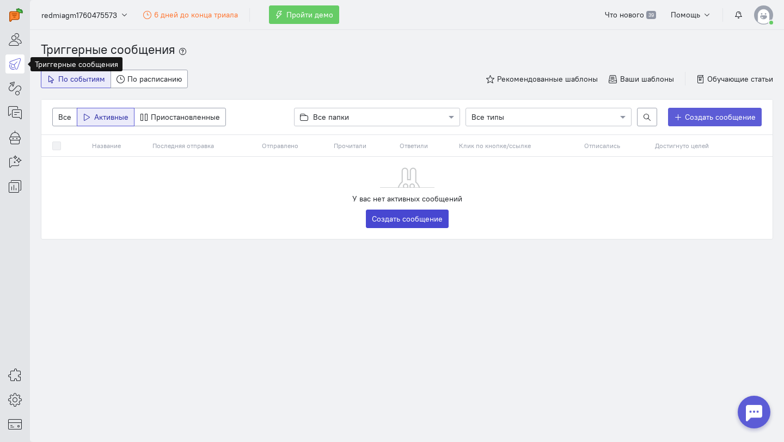
click at [426, 223] on link "Создать сообщение" at bounding box center [407, 219] width 83 height 19
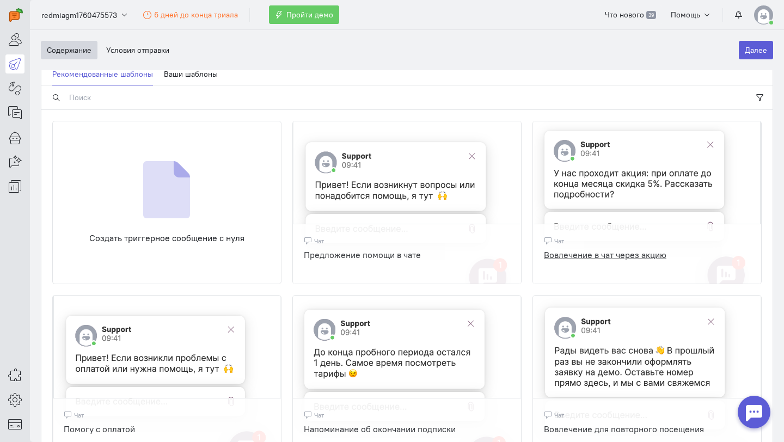
scroll to position [130, 0]
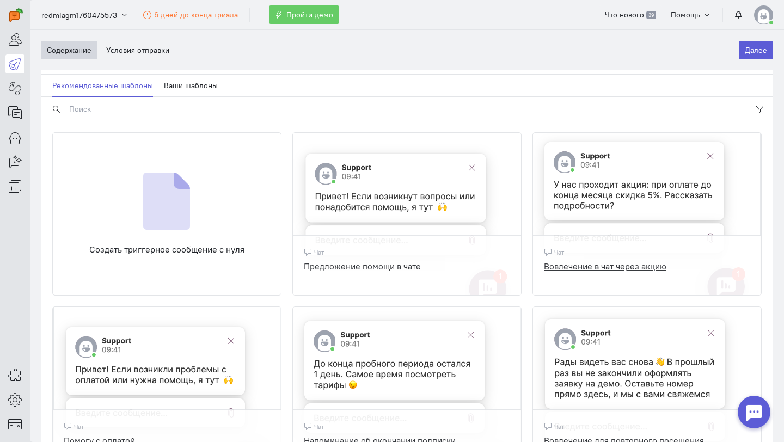
click at [658, 209] on img at bounding box center [647, 224] width 228 height 183
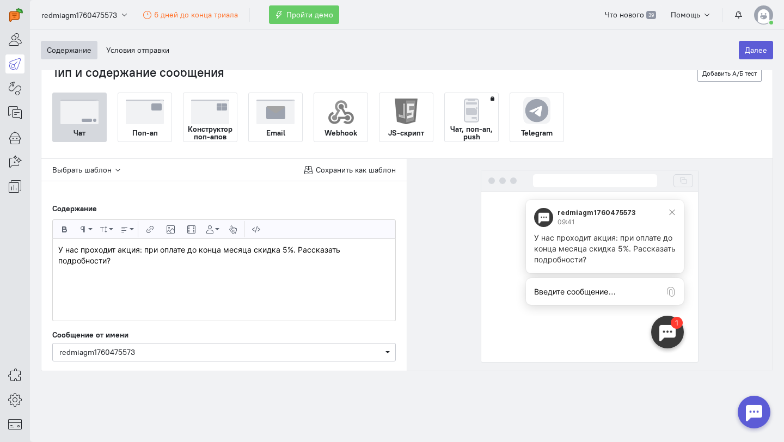
scroll to position [0, 0]
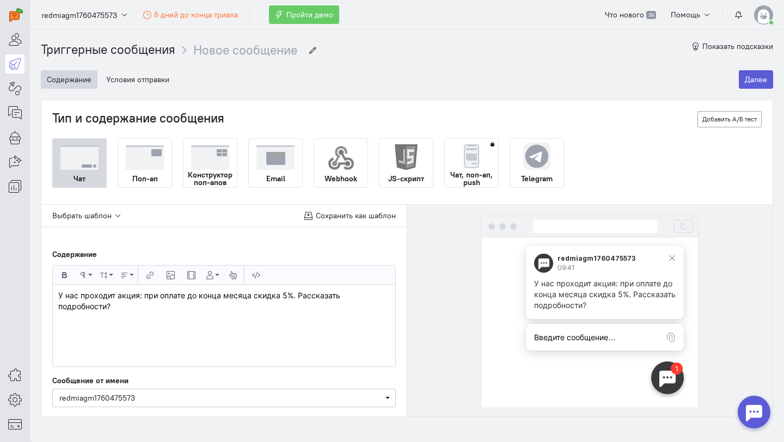
click at [145, 312] on div "У нас проходит акция: при оплате до конца месяца скидка 5%. Рассказать подробно…" at bounding box center [224, 326] width 342 height 82
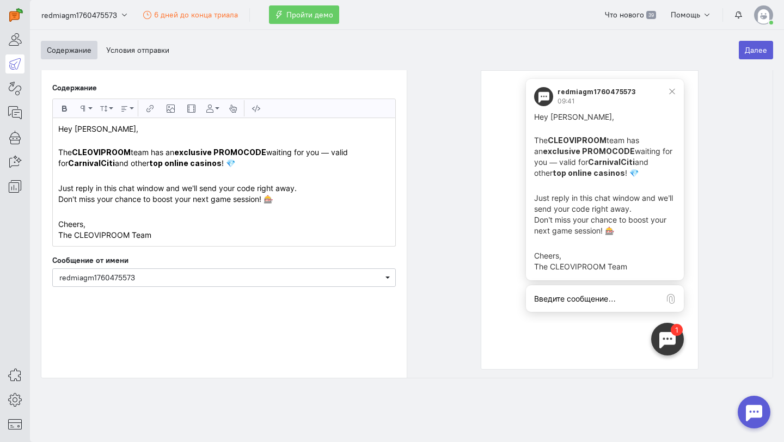
scroll to position [174, 0]
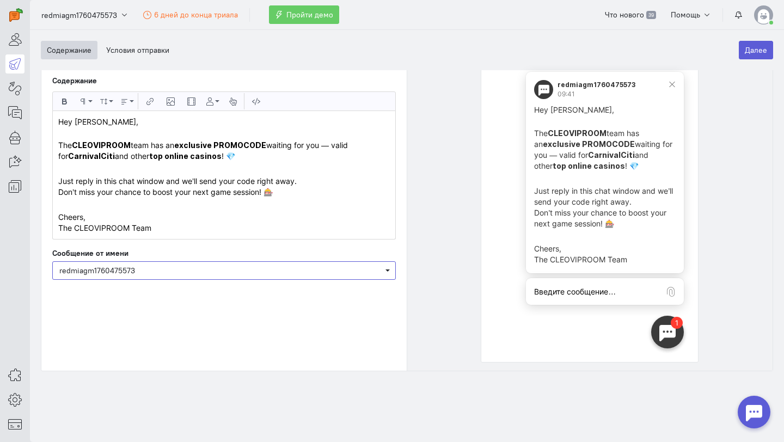
click at [133, 275] on span "redmiagm1760475573" at bounding box center [97, 271] width 76 height 10
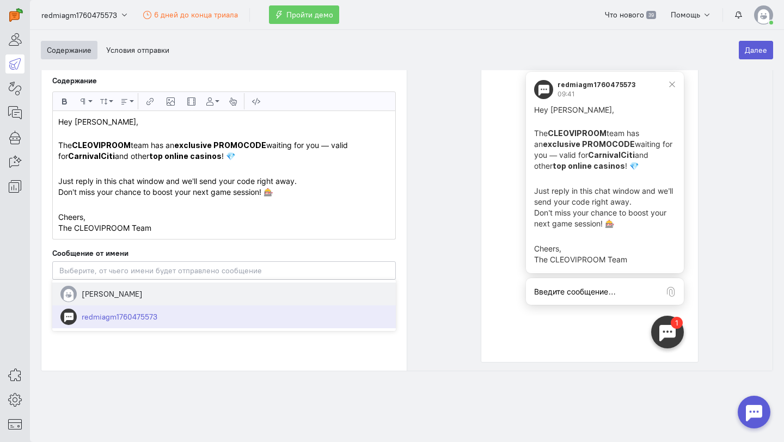
click at [103, 294] on span "[PERSON_NAME]" at bounding box center [223, 293] width 343 height 23
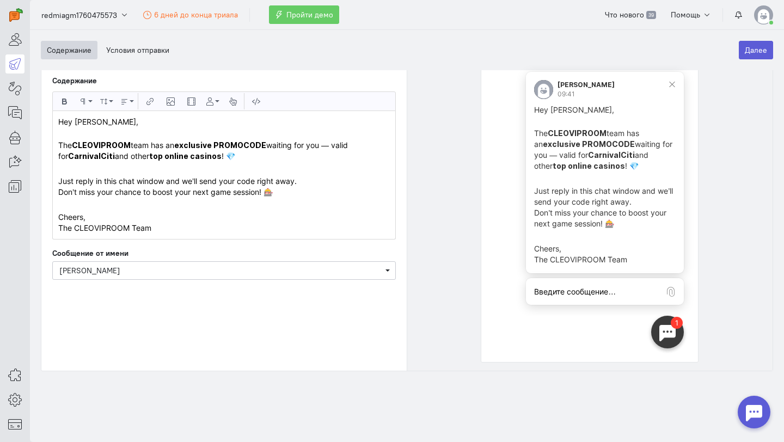
click at [450, 219] on cq-message-preview at bounding box center [590, 202] width 344 height 321
click at [131, 53] on button "Условия отправки" at bounding box center [137, 50] width 75 height 19
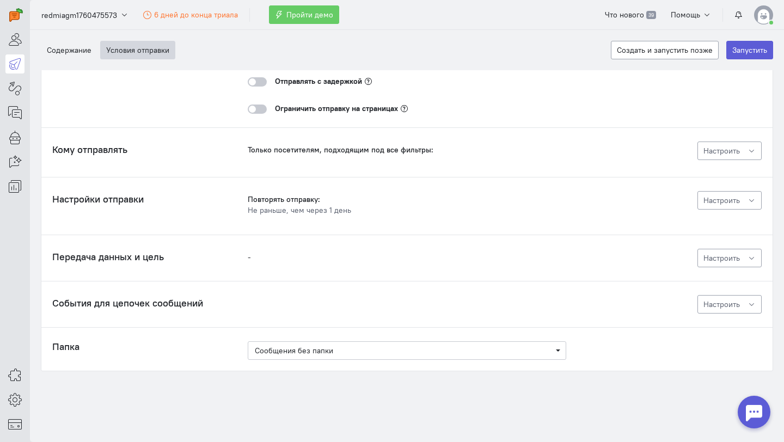
scroll to position [0, 0]
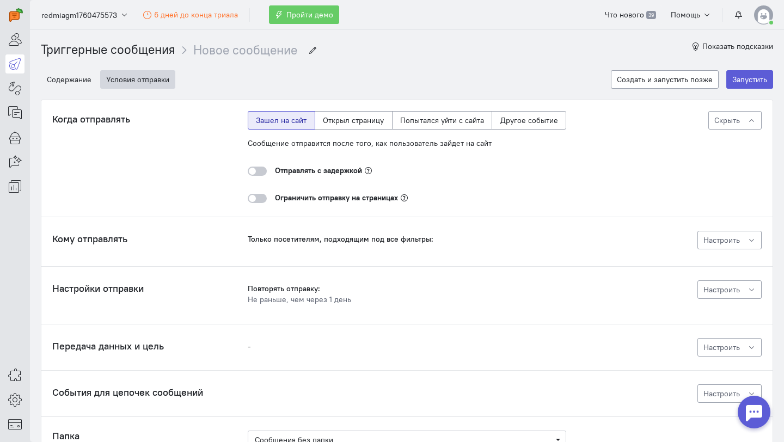
click at [255, 173] on div at bounding box center [257, 171] width 19 height 9
click at [0, 0] on input "checkbox" at bounding box center [0, 0] width 0 height 0
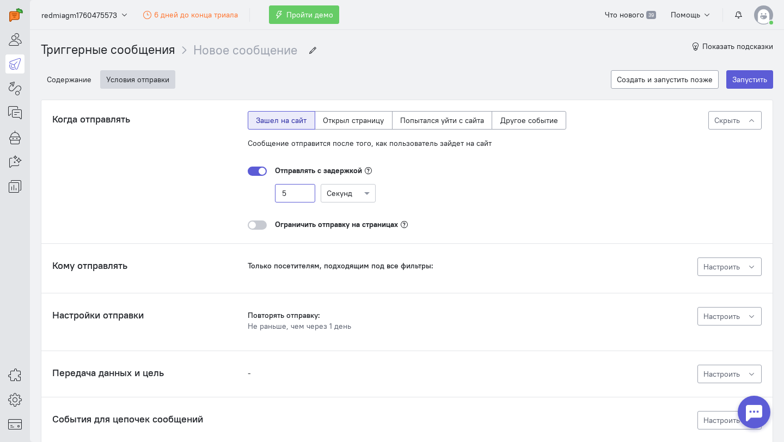
click at [287, 192] on input "5" at bounding box center [295, 193] width 40 height 19
type input "3"
click at [510, 204] on cq-message-editor-sending-delay "Отправлять с задержкой 3 Секунды" at bounding box center [407, 184] width 318 height 54
click at [756, 82] on button "Запустить" at bounding box center [749, 79] width 47 height 19
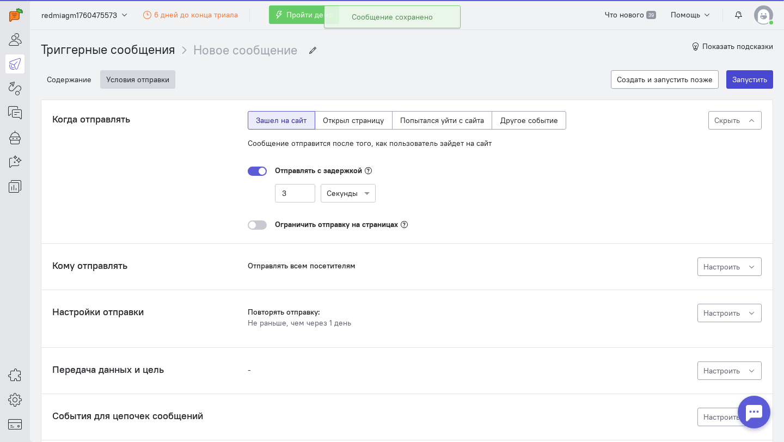
click at [759, 81] on button "Запустить" at bounding box center [749, 79] width 47 height 19
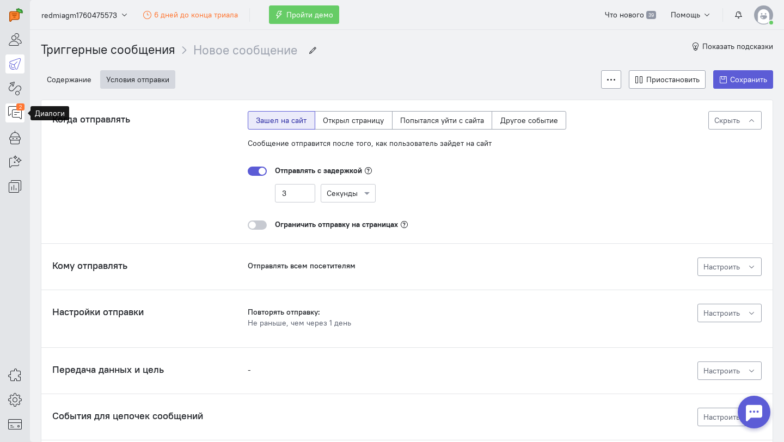
click at [21, 112] on icon at bounding box center [15, 112] width 14 height 13
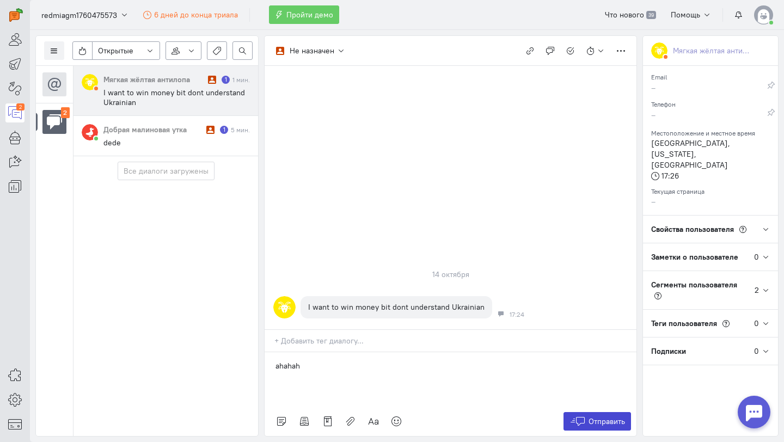
click at [588, 423] on span "Отправить" at bounding box center [606, 421] width 36 height 10
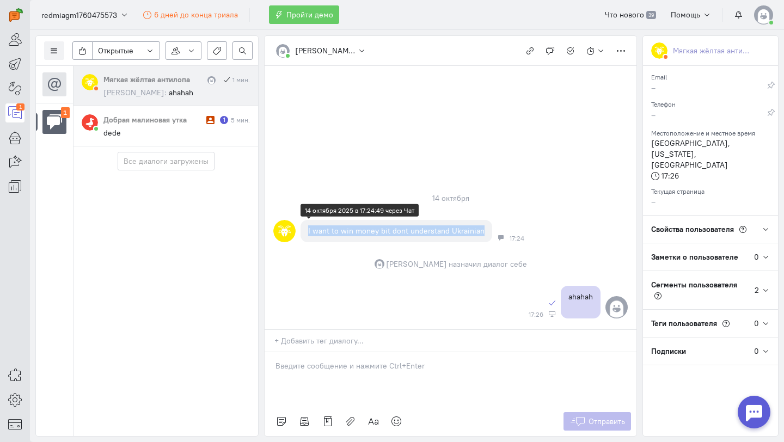
drag, startPoint x: 482, startPoint y: 229, endPoint x: 328, endPoint y: 224, distance: 153.6
click at [328, 225] on div "I want to win money bit dont understand Ukrainian" at bounding box center [396, 231] width 192 height 22
copy div "I want to win money bit dont understand Ukrainian"
click at [320, 378] on div at bounding box center [451, 379] width 372 height 54
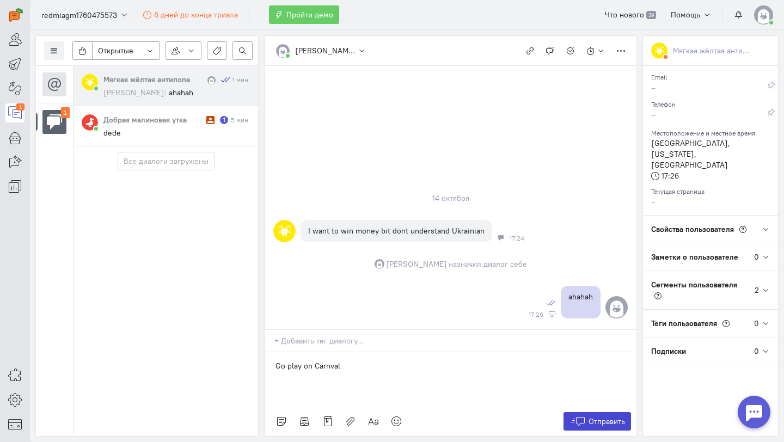
click at [597, 417] on span "Отправить" at bounding box center [606, 421] width 36 height 10
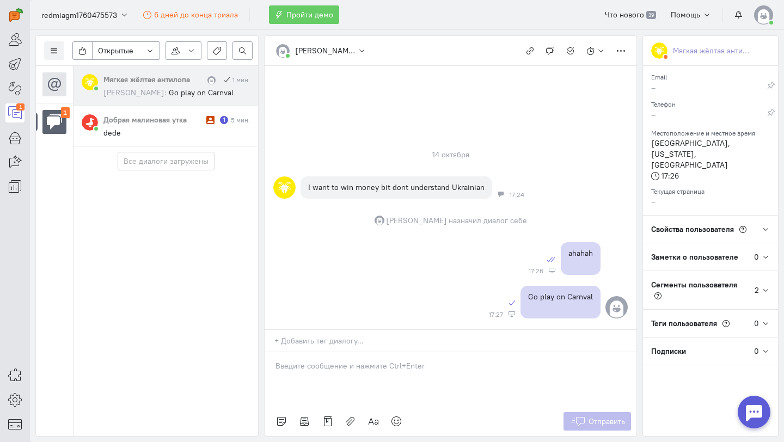
click at [470, 384] on div at bounding box center [451, 379] width 372 height 54
click at [613, 416] on span "Отправить" at bounding box center [606, 421] width 36 height 10
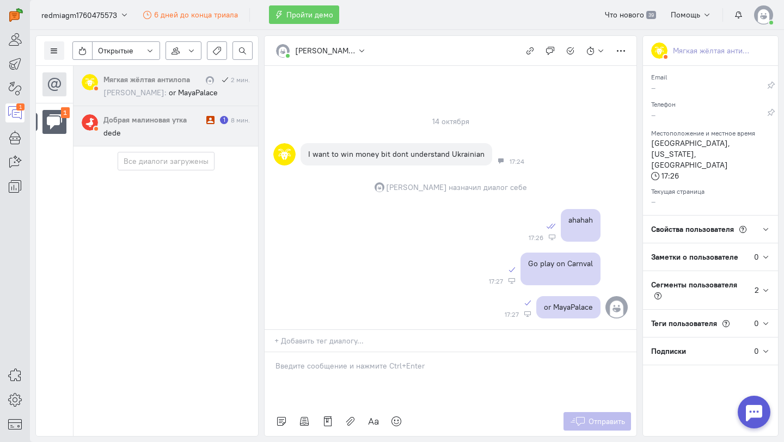
click at [132, 132] on cq-message "dede" at bounding box center [176, 133] width 146 height 10
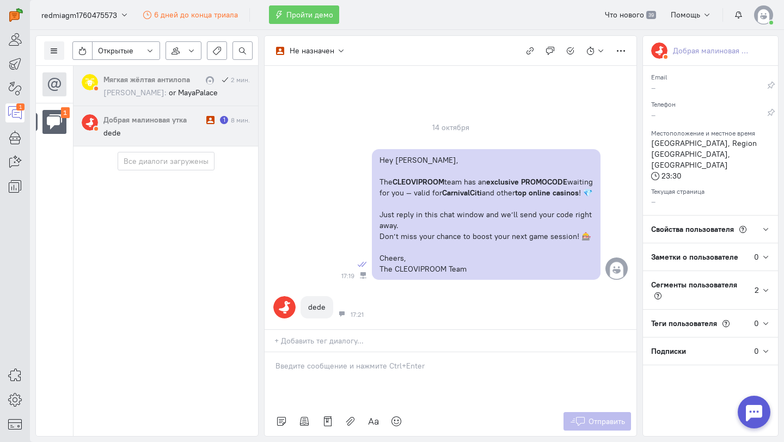
click at [156, 83] on div "Мягкая жёлтая антилопа" at bounding box center [153, 79] width 100 height 11
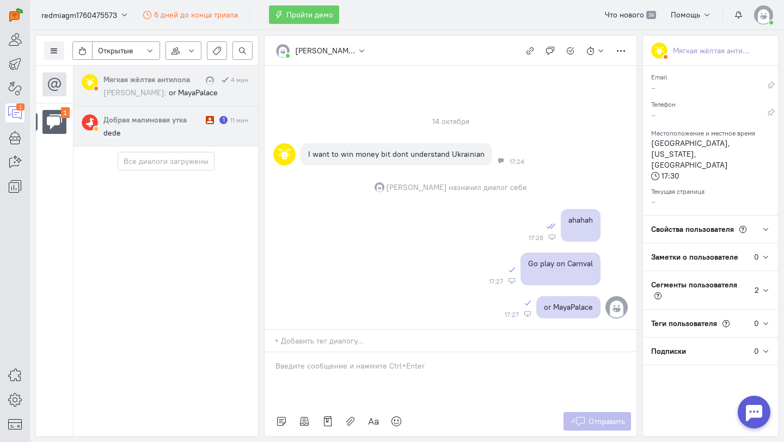
click at [164, 124] on div "Добрая малиновая утка" at bounding box center [153, 119] width 100 height 11
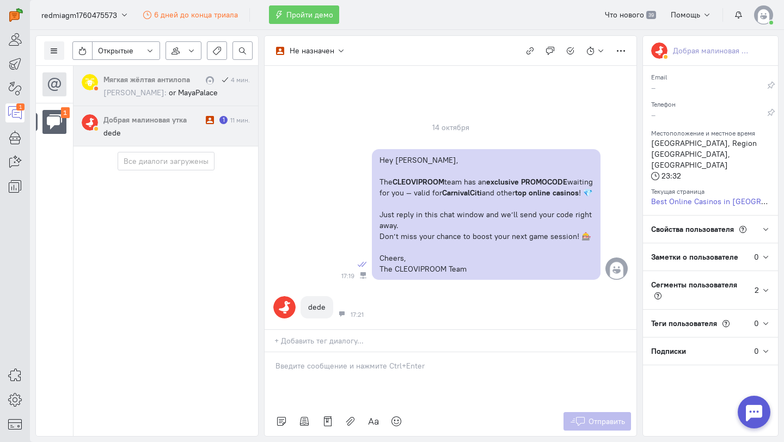
click at [169, 96] on span "or MayaPalace" at bounding box center [193, 93] width 49 height 10
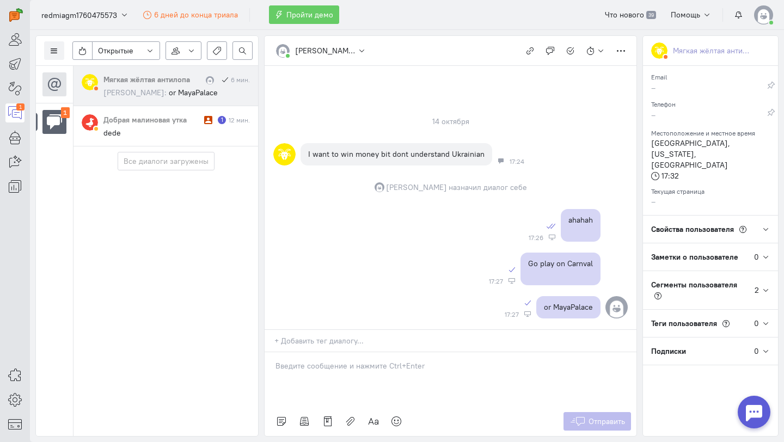
click at [766, 19] on img at bounding box center [763, 14] width 19 height 19
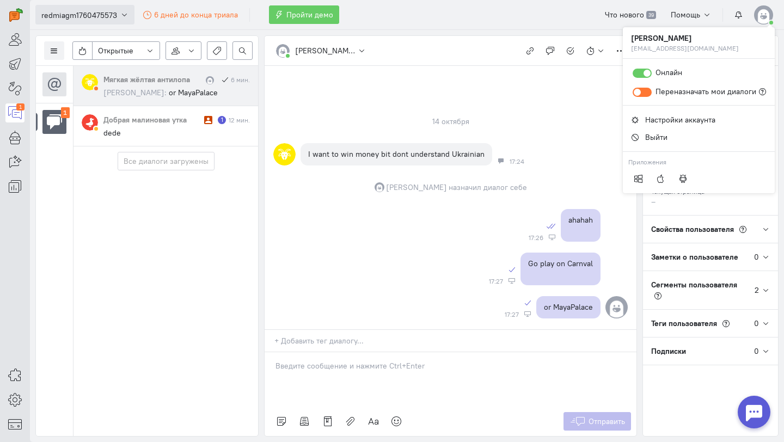
click at [106, 16] on span "redmiagm1760475573" at bounding box center [79, 15] width 76 height 11
